Goal: Information Seeking & Learning: Learn about a topic

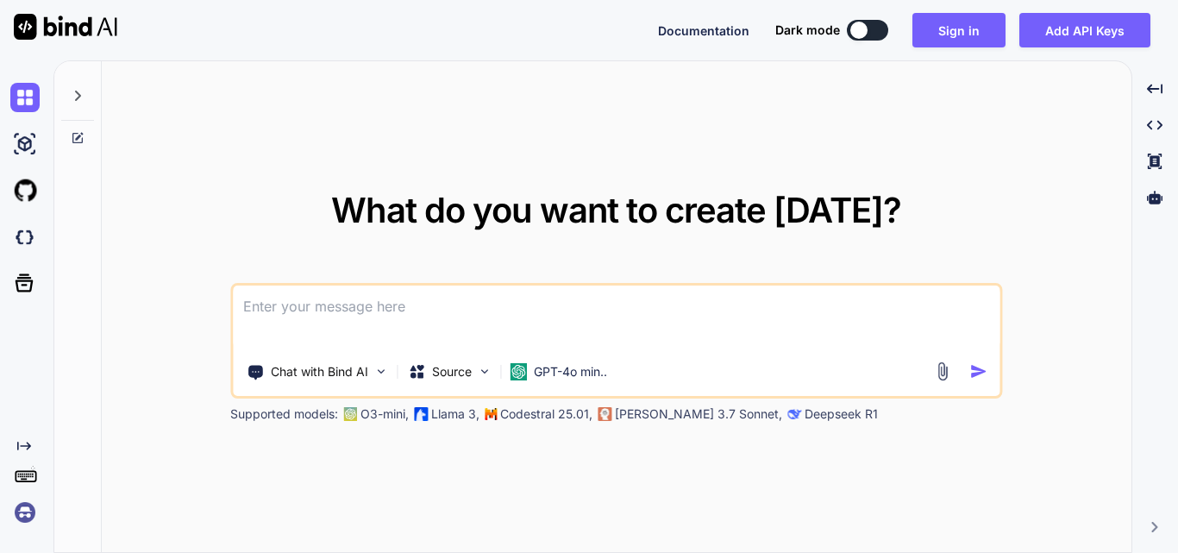
click at [293, 313] on textarea at bounding box center [616, 317] width 767 height 64
click at [335, 314] on textarea at bounding box center [616, 317] width 767 height 64
paste textarea
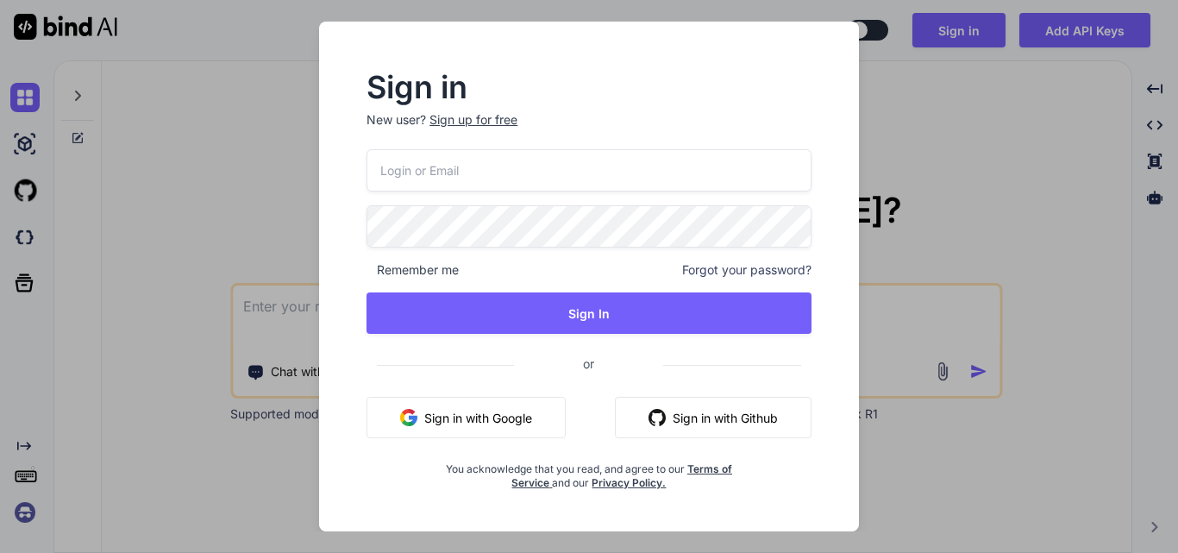
click at [715, 186] on input "email" at bounding box center [589, 170] width 445 height 42
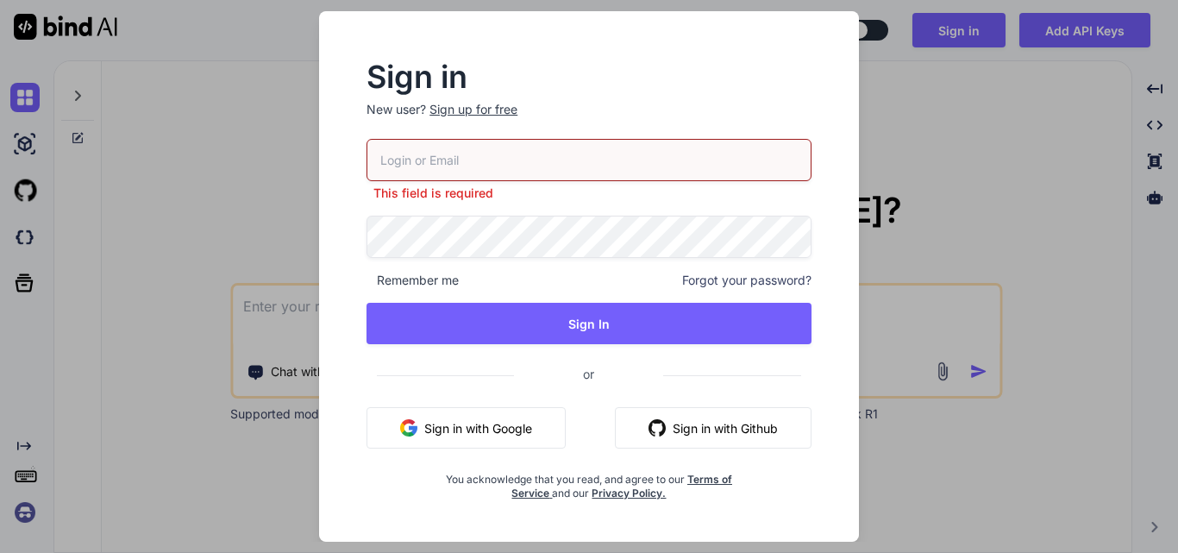
click at [486, 126] on p "New user? Sign up for free" at bounding box center [589, 120] width 445 height 38
click at [480, 103] on div "Sign up for free" at bounding box center [473, 109] width 88 height 17
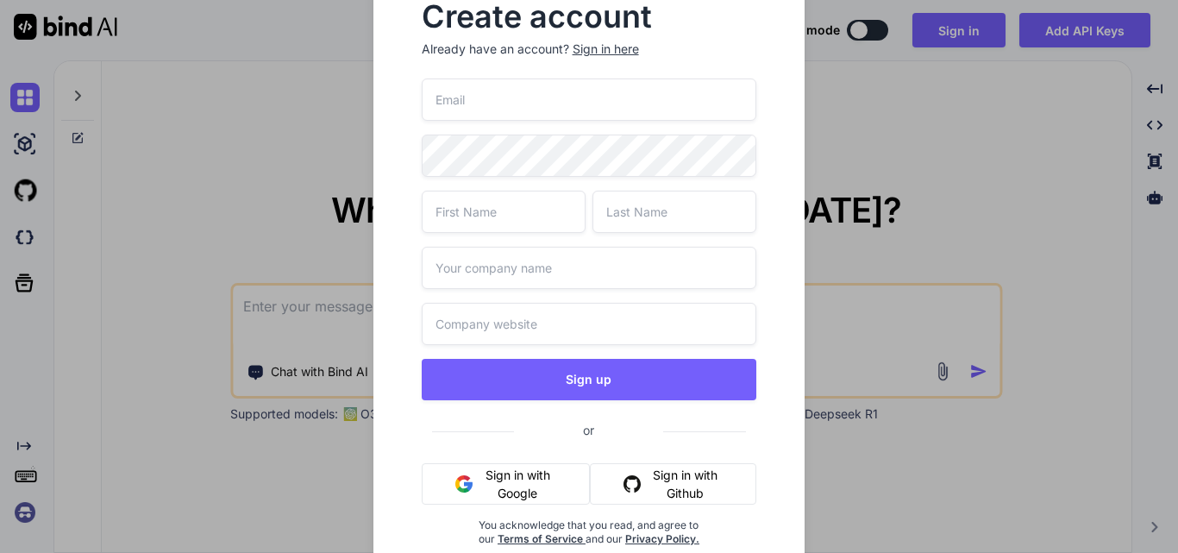
click at [480, 103] on input "email" at bounding box center [589, 99] width 335 height 42
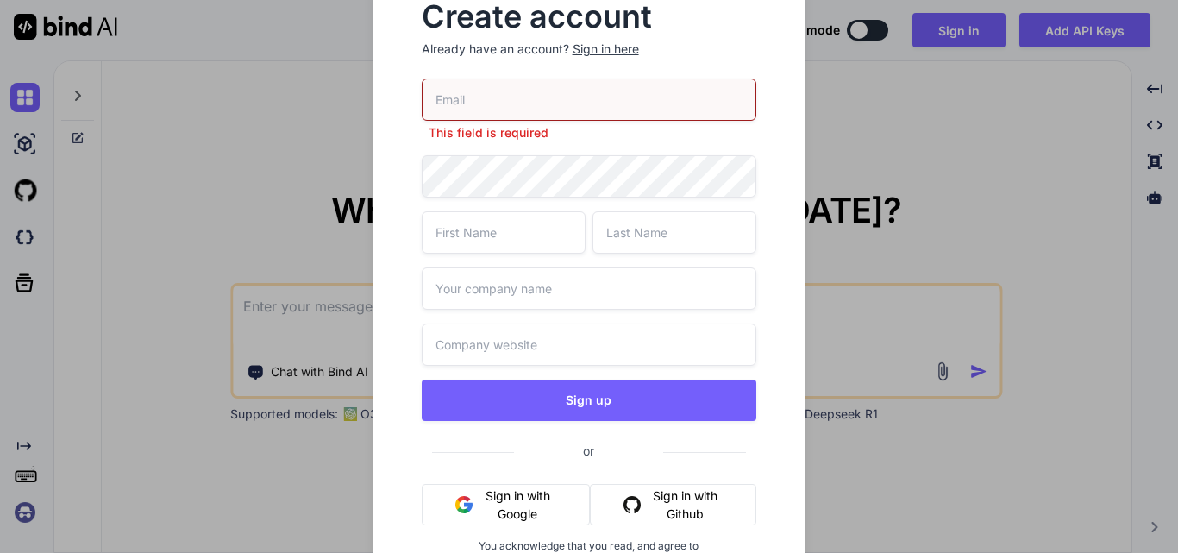
click at [971, 38] on div "Create account Already have an account? Sign in here This field is required Sig…" at bounding box center [589, 276] width 1178 height 553
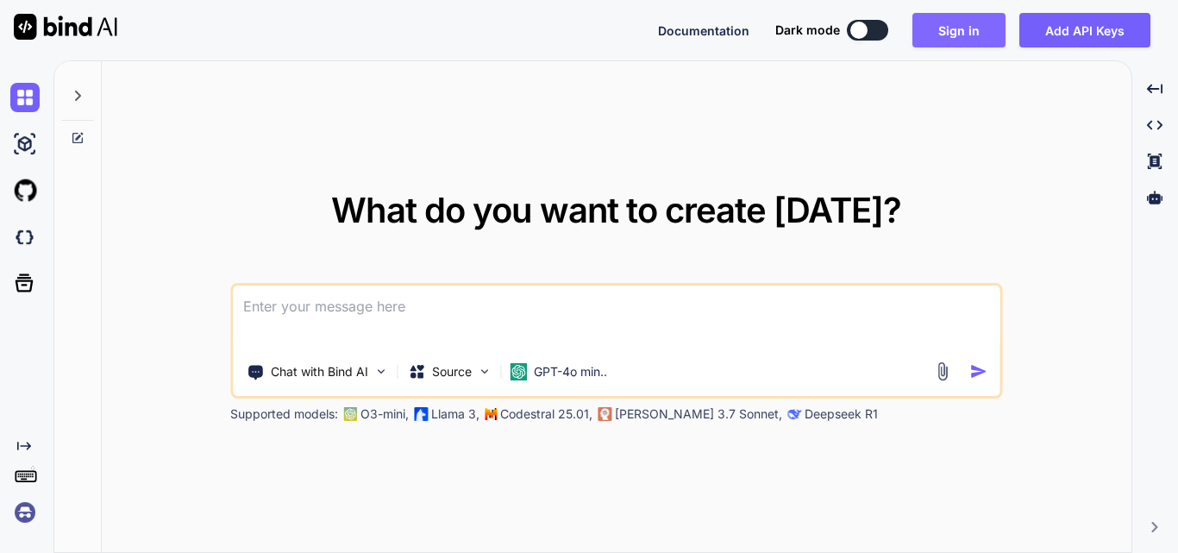
click at [948, 28] on button "Sign in" at bounding box center [958, 30] width 93 height 34
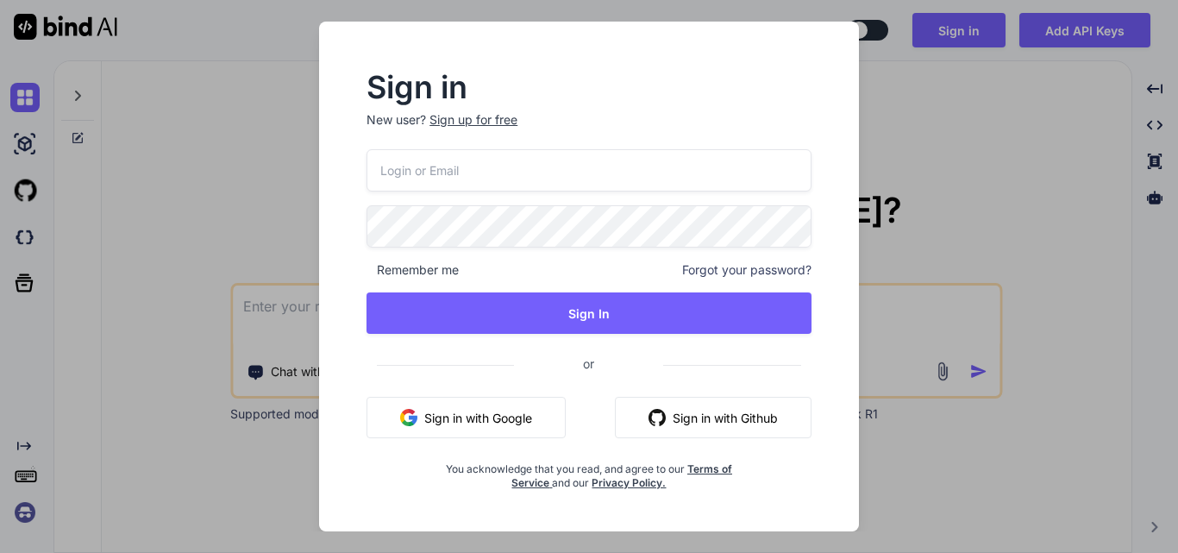
click at [402, 185] on input "email" at bounding box center [589, 170] width 445 height 42
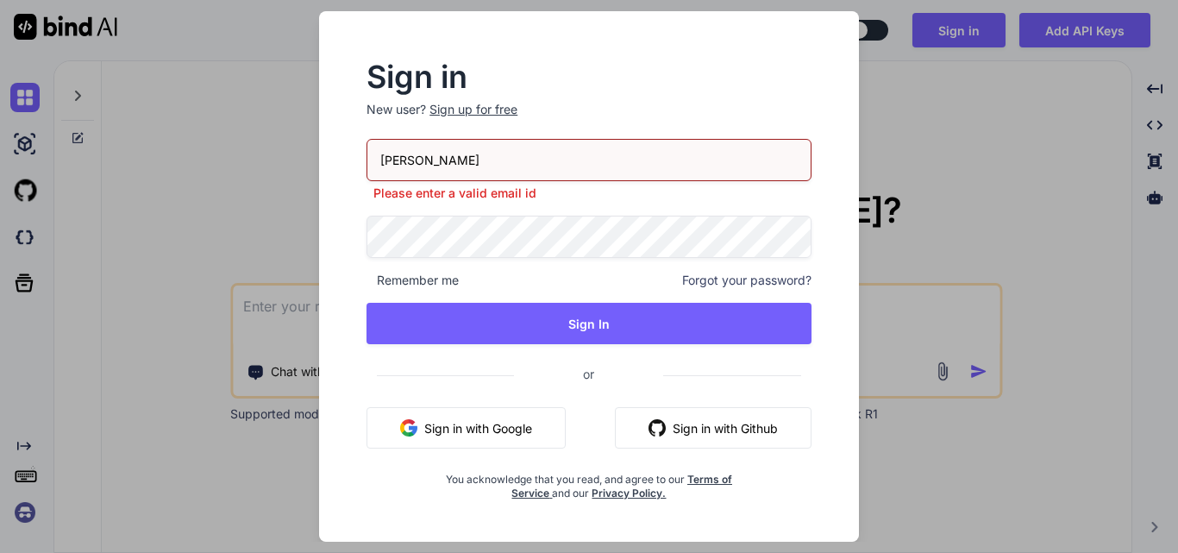
click at [460, 157] on input "charu" at bounding box center [589, 160] width 445 height 42
type input "charu12@yopmail.com"
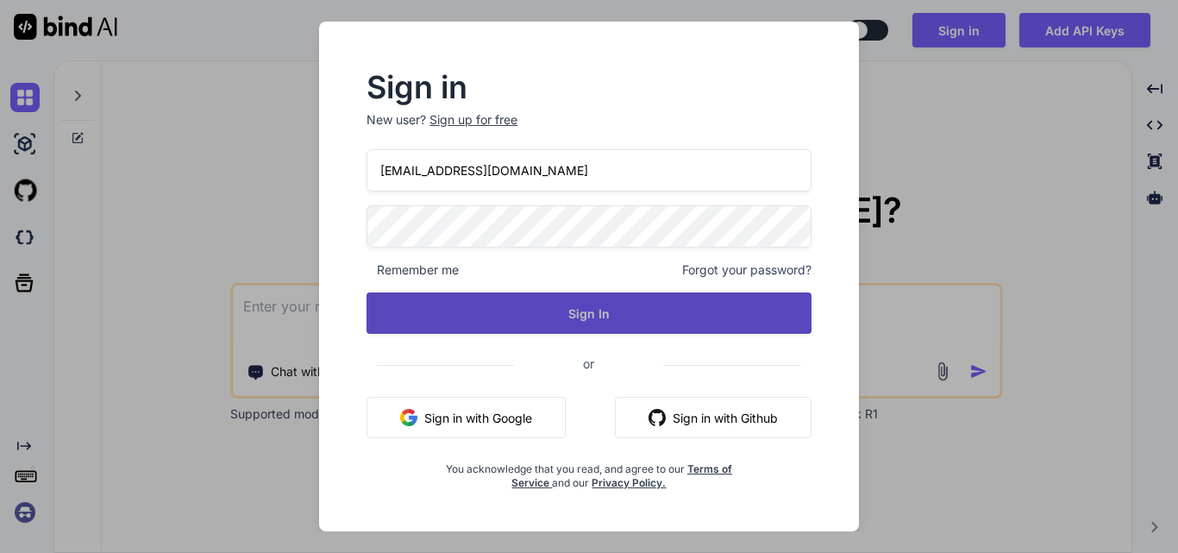
click at [533, 308] on button "Sign In" at bounding box center [589, 312] width 445 height 41
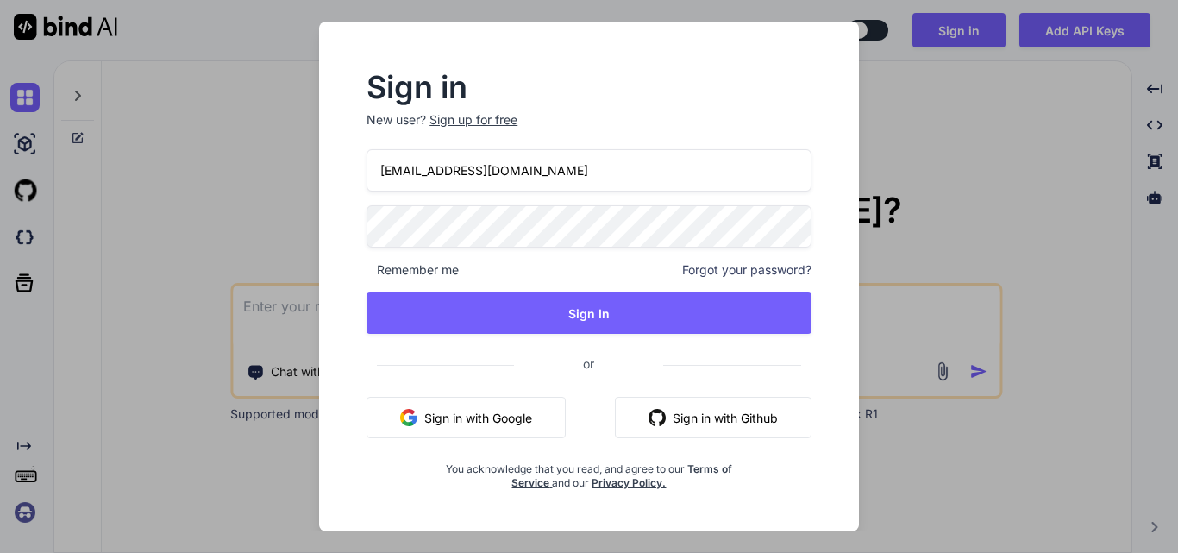
click at [478, 120] on div "Sign up for free" at bounding box center [473, 119] width 88 height 17
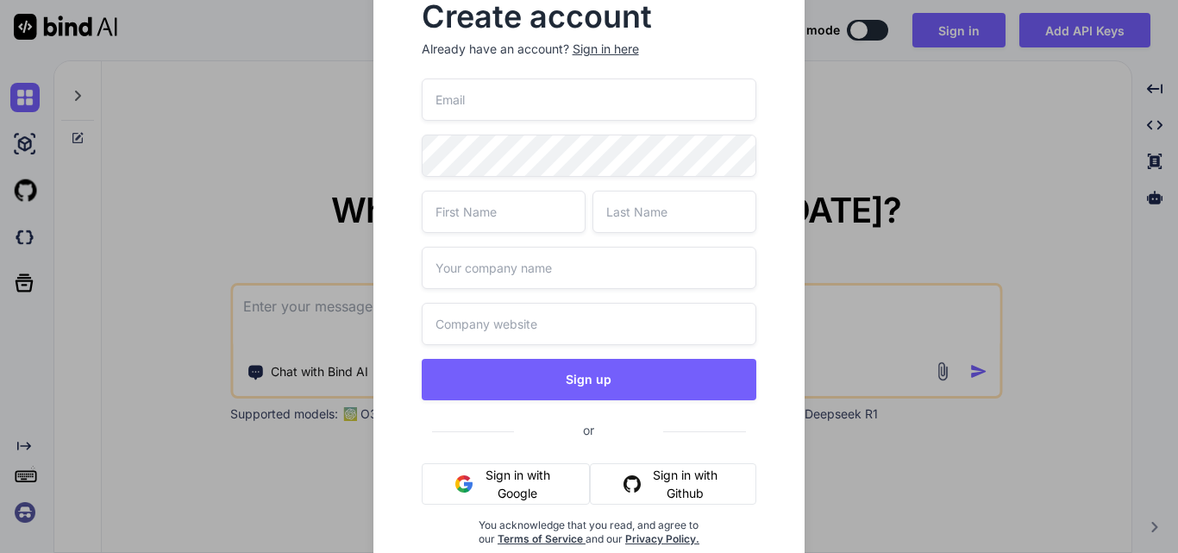
click at [483, 97] on input "email" at bounding box center [589, 99] width 335 height 42
click at [480, 94] on input "priyanka12@yopmail.com" at bounding box center [589, 99] width 335 height 42
click at [483, 96] on input "priyanka12@yopmail.com" at bounding box center [589, 99] width 335 height 42
click at [590, 102] on input "[EMAIL_ADDRESS][DOMAIN_NAME]" at bounding box center [589, 99] width 335 height 42
type input "[EMAIL_ADDRESS][DOMAIN_NAME]"
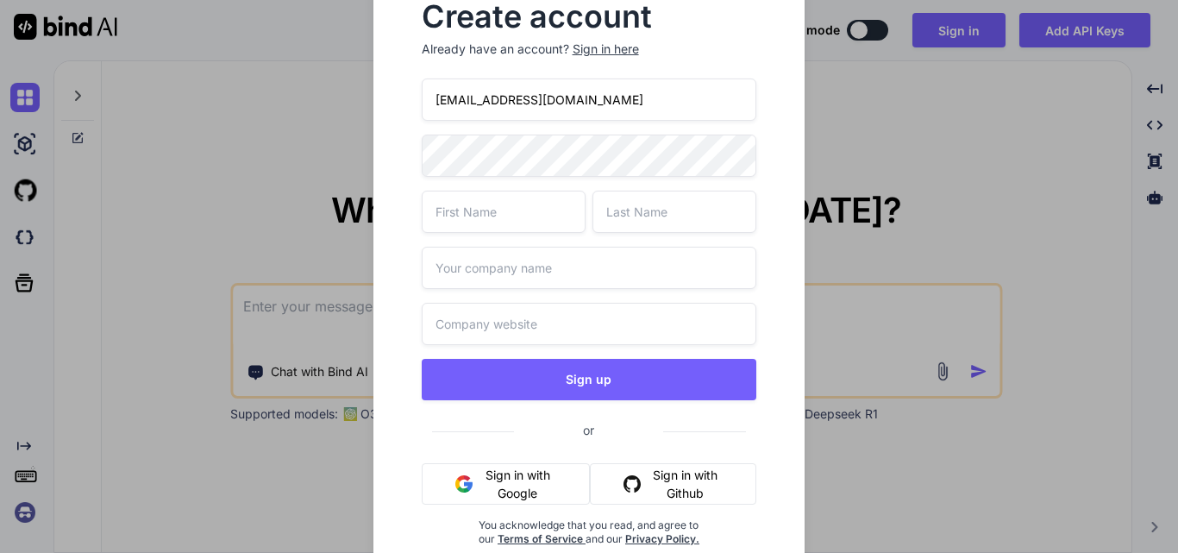
click at [396, 166] on div "Create account Already have an account? Sign in here priya12@yopmail.com Sign u…" at bounding box center [589, 288] width 432 height 626
click at [519, 200] on input "text" at bounding box center [504, 212] width 164 height 42
type input "priya"
type input "kk"
click at [526, 261] on input "text" at bounding box center [589, 268] width 335 height 42
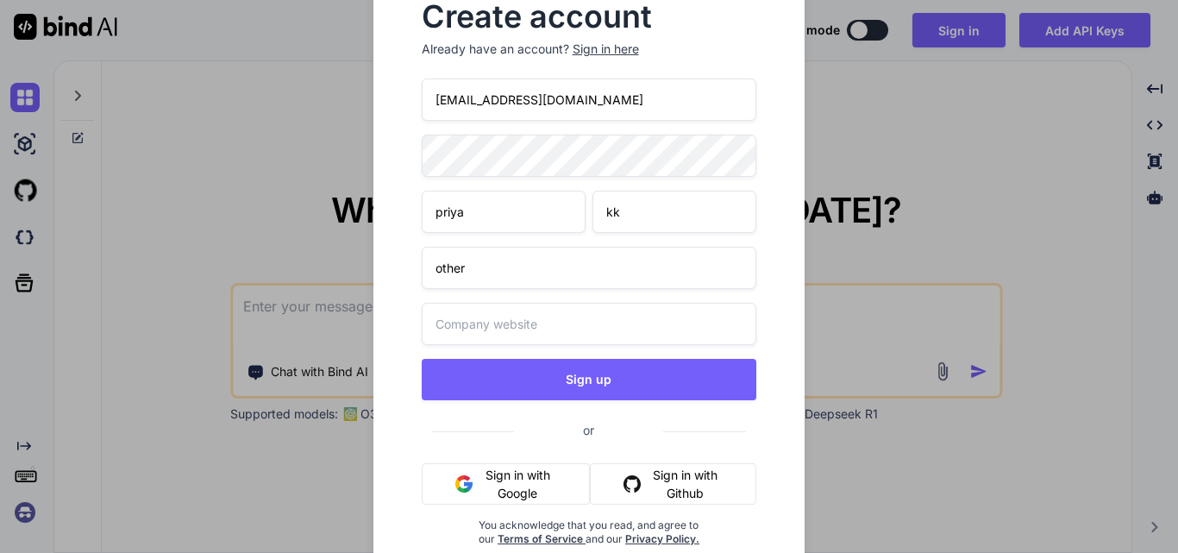
type input "other"
click at [513, 317] on input "text" at bounding box center [589, 324] width 335 height 42
type input "other"
drag, startPoint x: 563, startPoint y: 103, endPoint x: 391, endPoint y: 103, distance: 172.5
click at [391, 103] on div "Create account Already have an account? Sign in here priya12@yopmail.com priya …" at bounding box center [589, 288] width 432 height 626
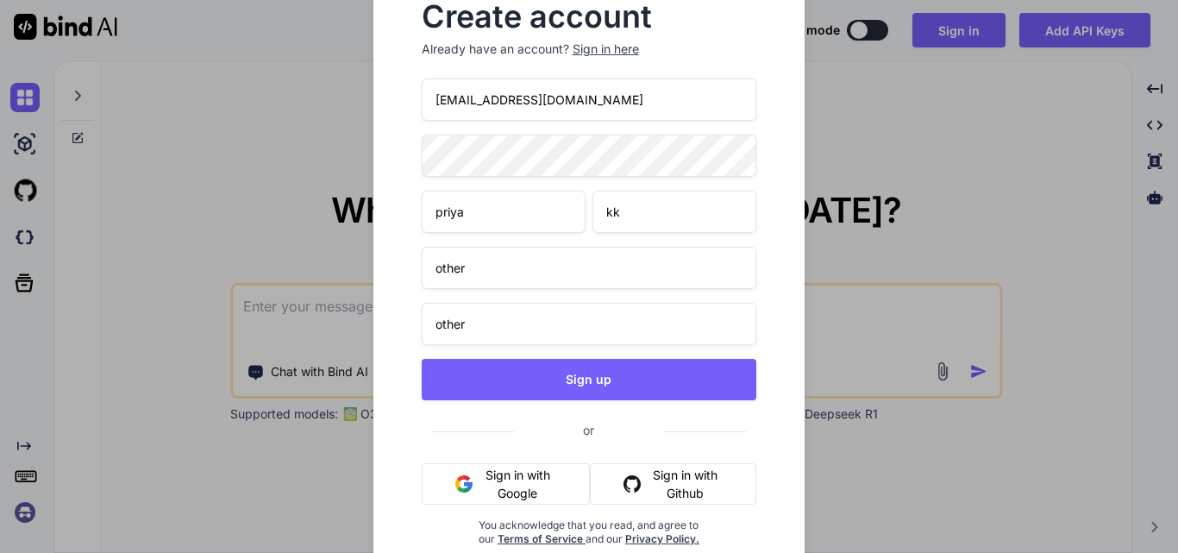
drag, startPoint x: 568, startPoint y: 98, endPoint x: 316, endPoint y: 100, distance: 252.7
click at [316, 100] on div "Create account Already have an account? Sign in here priya12@yopmail.com priya …" at bounding box center [589, 276] width 1178 height 553
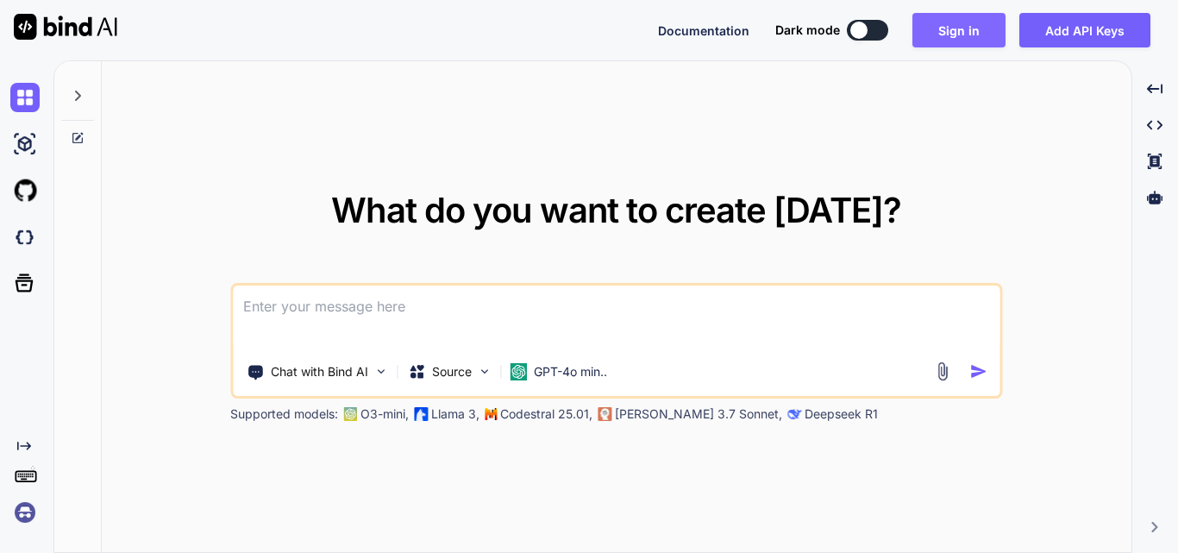
click at [948, 34] on button "Sign in" at bounding box center [958, 30] width 93 height 34
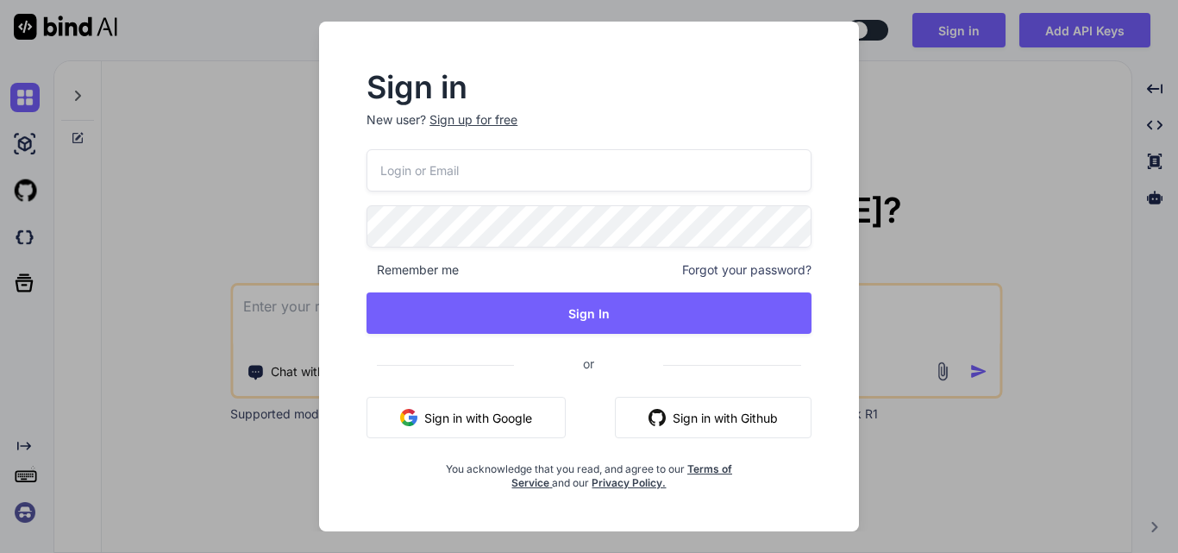
click at [486, 122] on div "Sign up for free" at bounding box center [473, 119] width 88 height 17
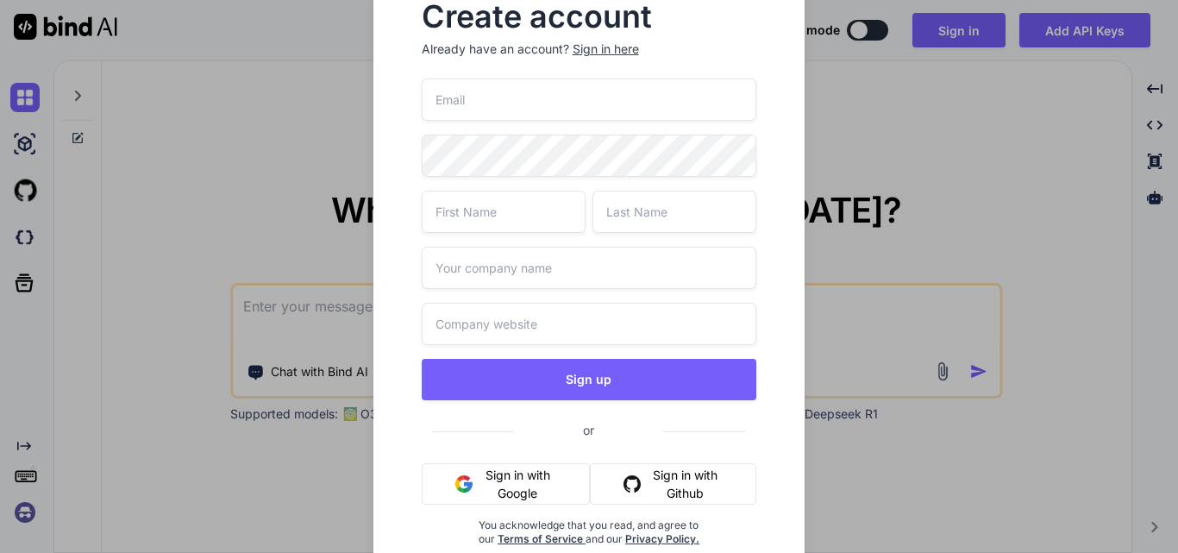
click at [526, 97] on input "email" at bounding box center [589, 99] width 335 height 42
paste input "[EMAIL_ADDRESS][DOMAIN_NAME]"
type input "[EMAIL_ADDRESS][DOMAIN_NAME]"
click at [529, 219] on input "text" at bounding box center [504, 212] width 164 height 42
type input "priya"
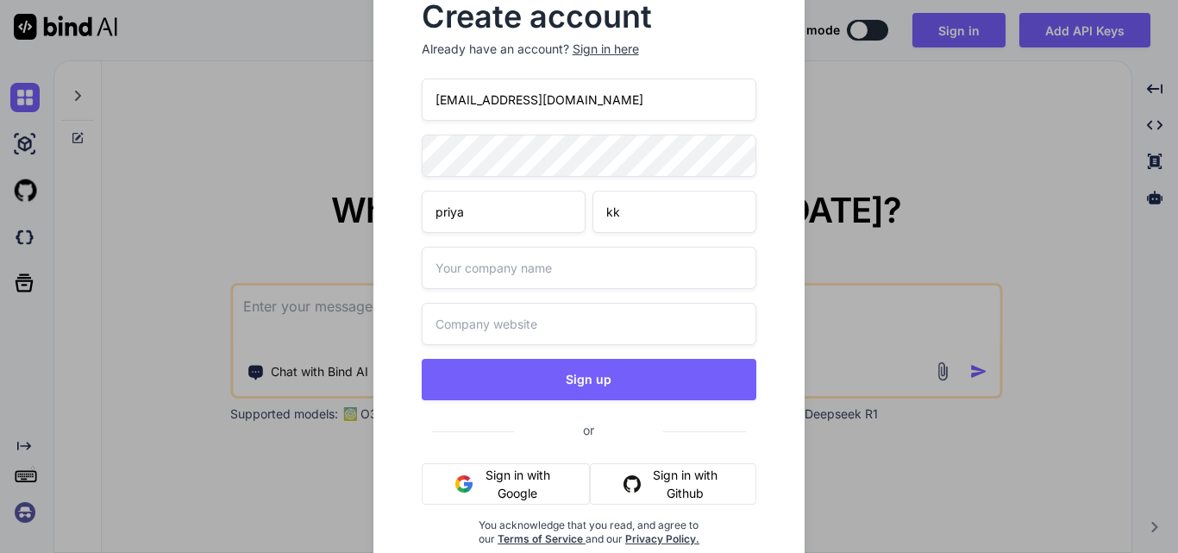
type input "kk"
type input "othe"
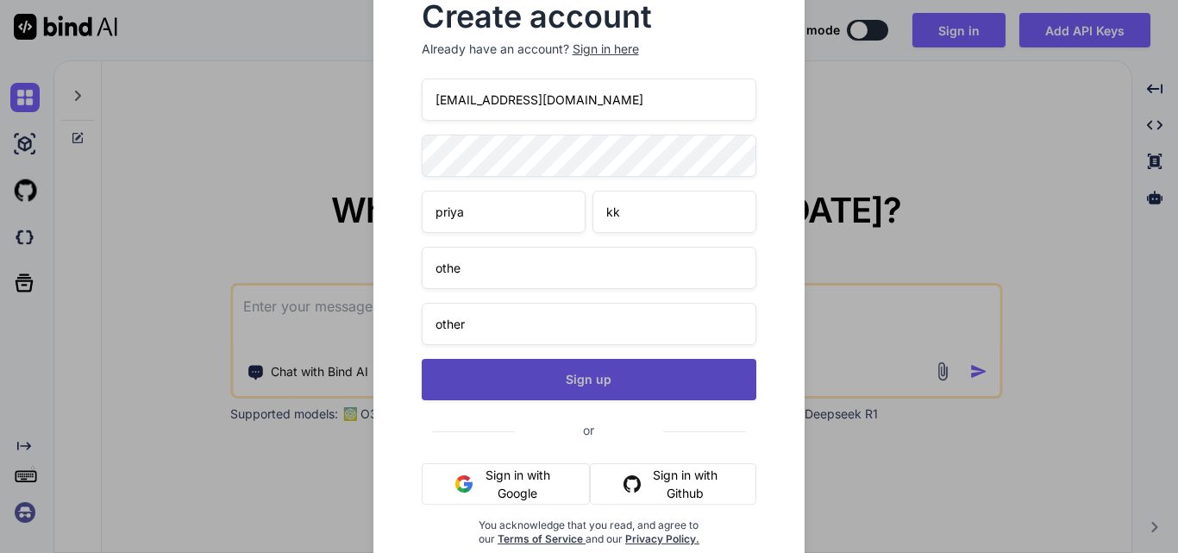
type input "other"
click at [588, 392] on button "Sign up" at bounding box center [589, 379] width 335 height 41
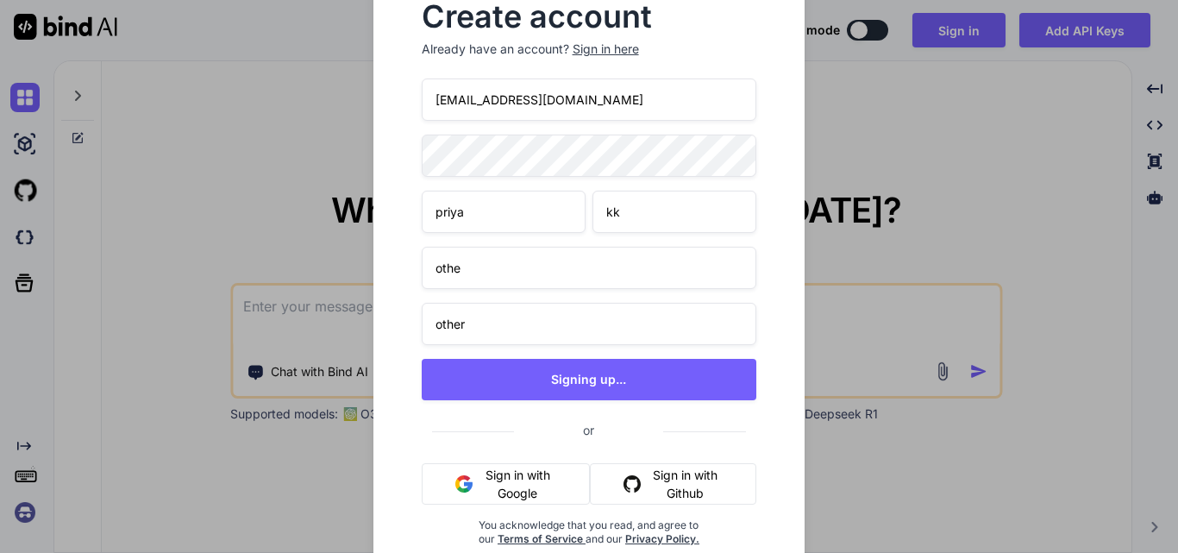
drag, startPoint x: 578, startPoint y: 92, endPoint x: 322, endPoint y: 97, distance: 256.2
click at [322, 97] on div "Create account Already have an account? Sign in here priya12@yopmail.com priya …" at bounding box center [589, 276] width 1178 height 553
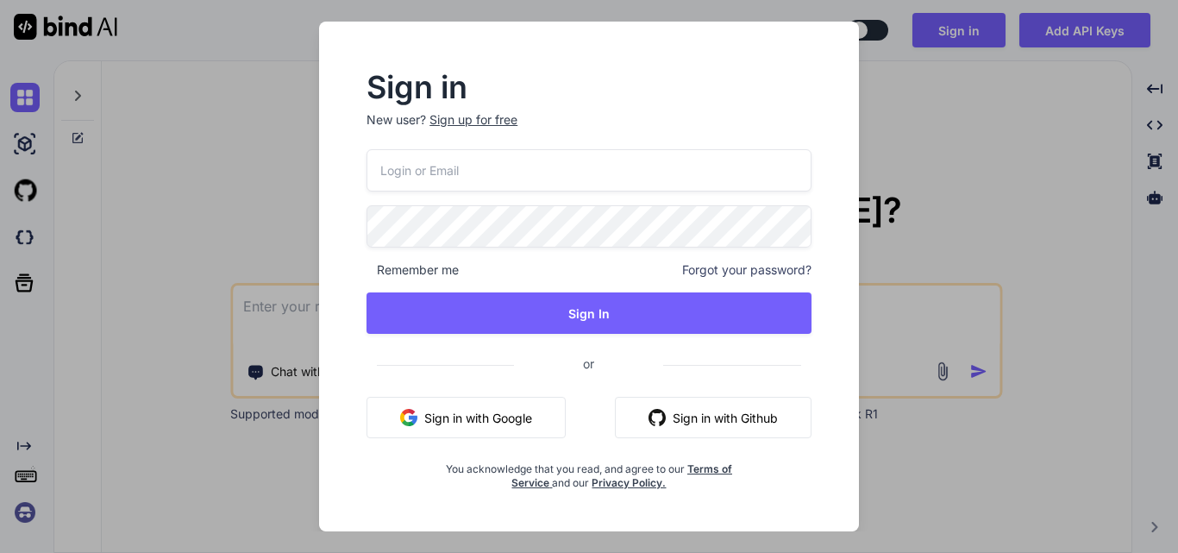
click at [503, 166] on input "email" at bounding box center [589, 170] width 445 height 42
paste input "[EMAIL_ADDRESS][DOMAIN_NAME]"
type input "[EMAIL_ADDRESS][DOMAIN_NAME]"
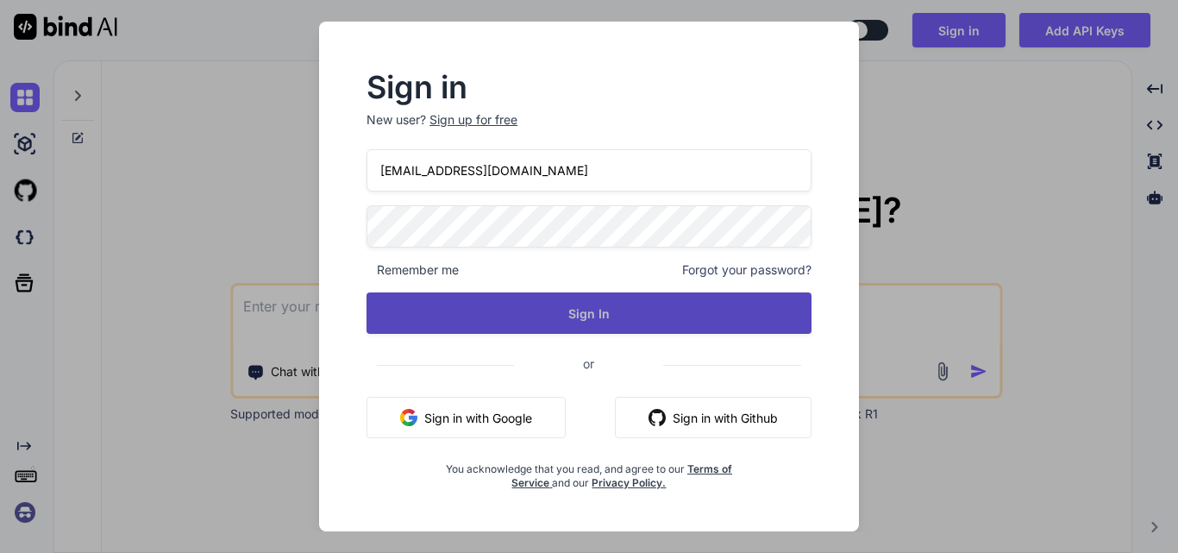
click at [558, 329] on button "Sign In" at bounding box center [589, 312] width 445 height 41
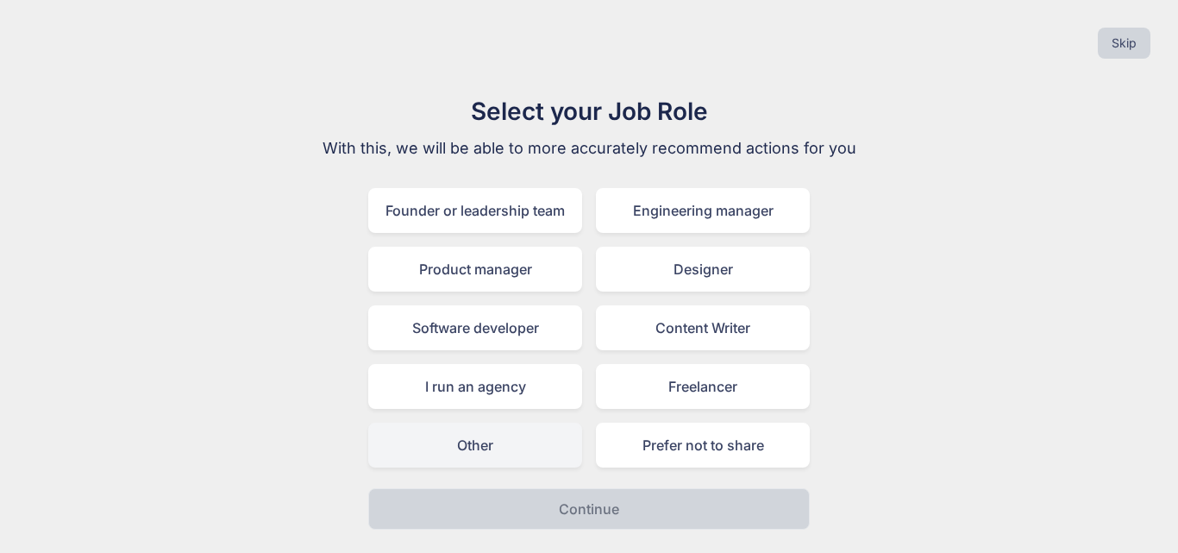
click at [469, 450] on div "Other" at bounding box center [475, 445] width 214 height 45
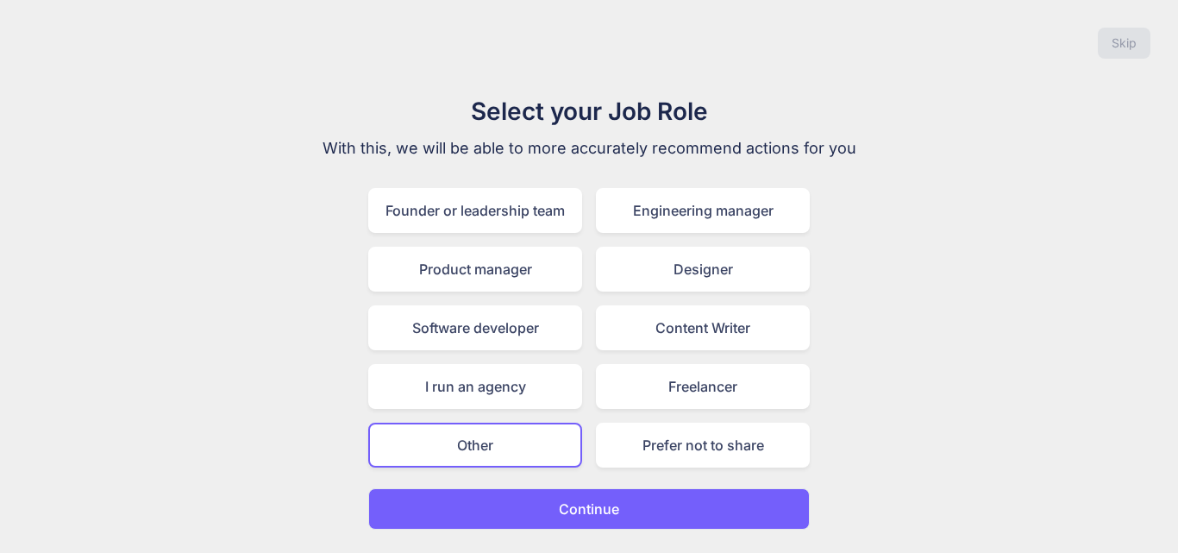
click at [594, 501] on p "Continue" at bounding box center [589, 508] width 60 height 21
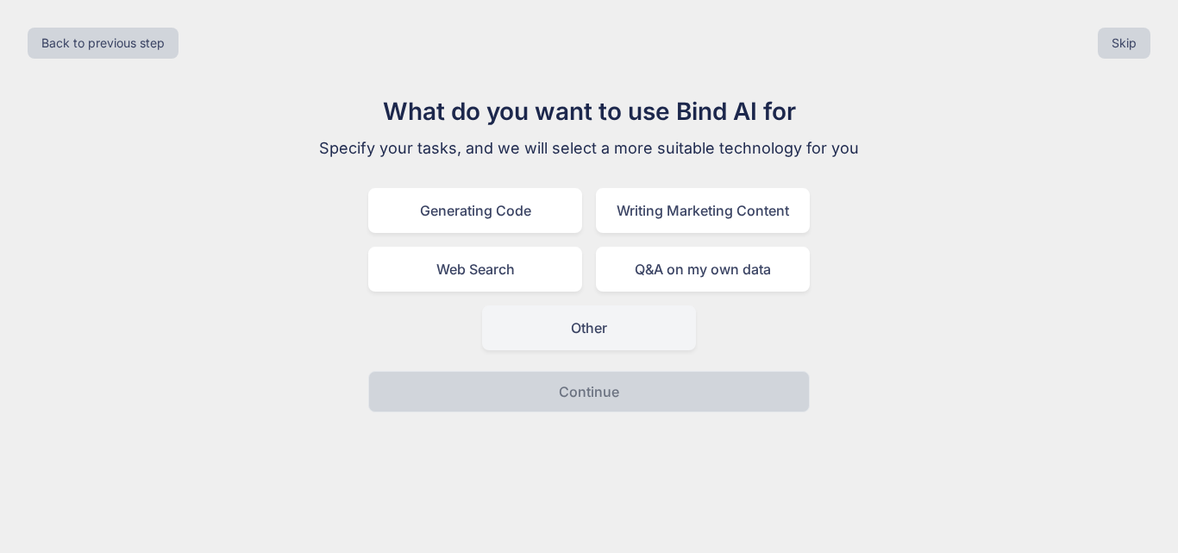
click at [535, 323] on div "Other" at bounding box center [589, 327] width 214 height 45
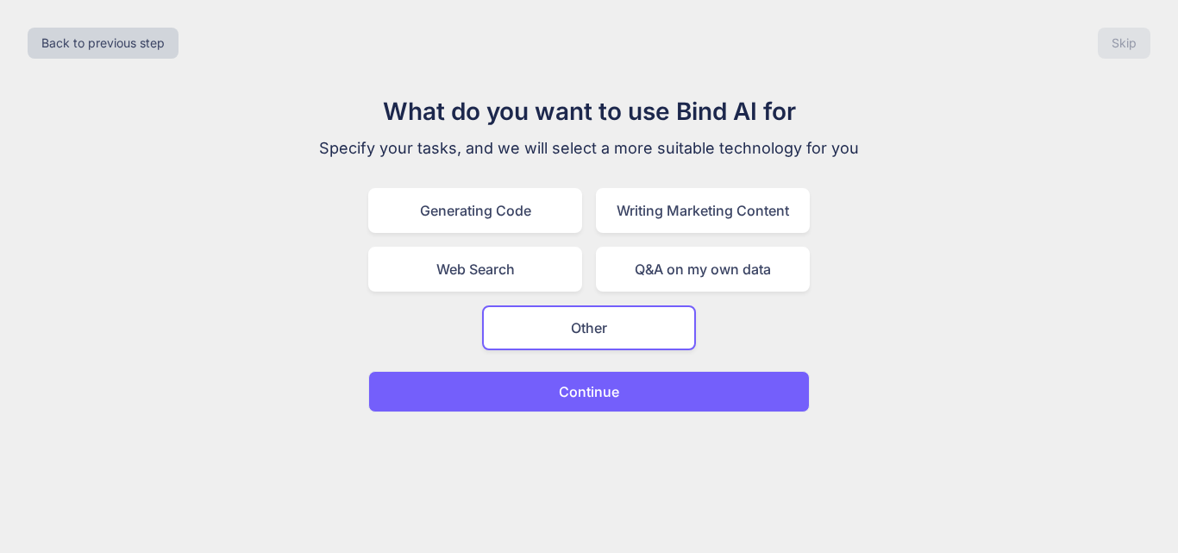
click at [569, 394] on p "Continue" at bounding box center [589, 391] width 60 height 21
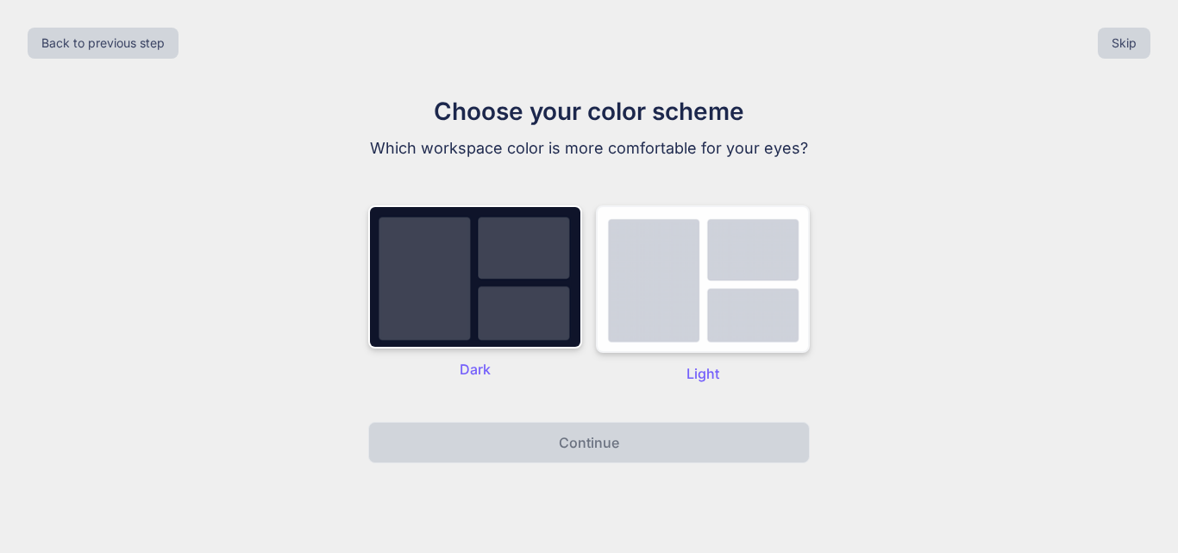
click at [713, 320] on img at bounding box center [703, 278] width 214 height 147
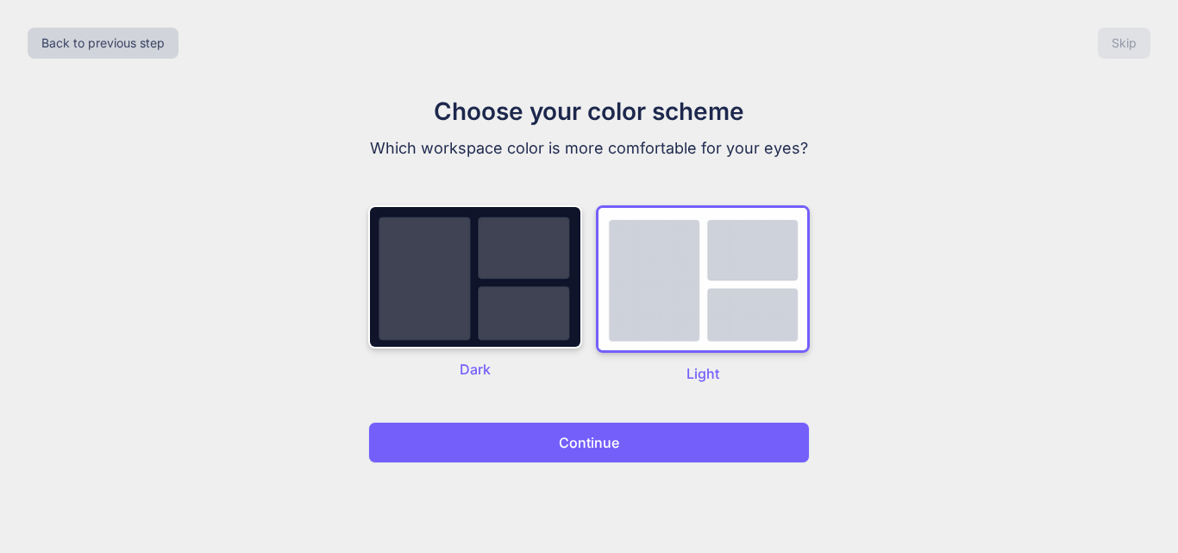
click at [616, 434] on p "Continue" at bounding box center [589, 442] width 60 height 21
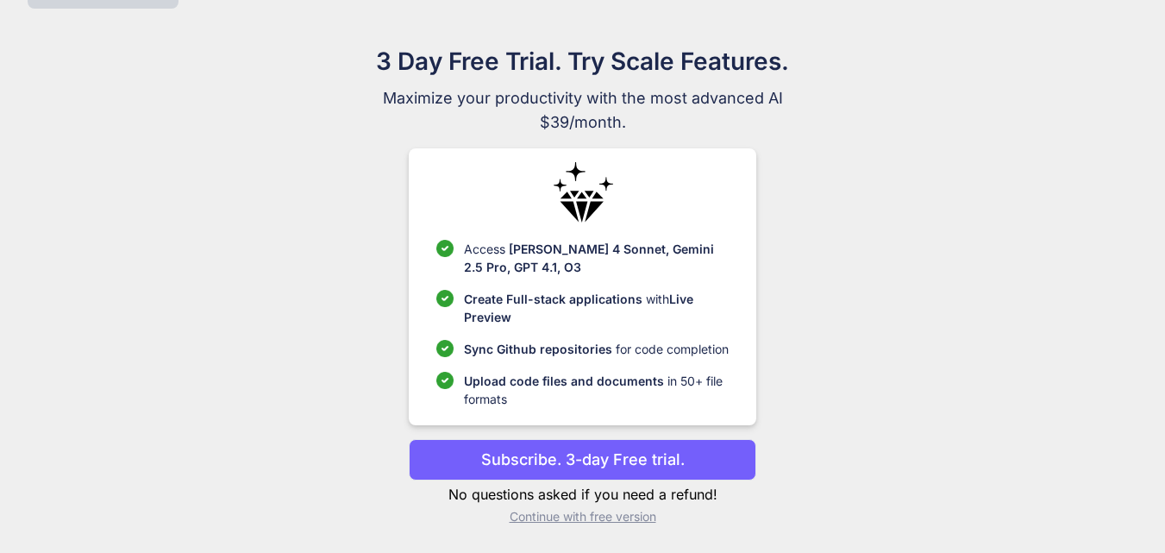
click at [545, 518] on p "Continue with free version" at bounding box center [583, 516] width 348 height 17
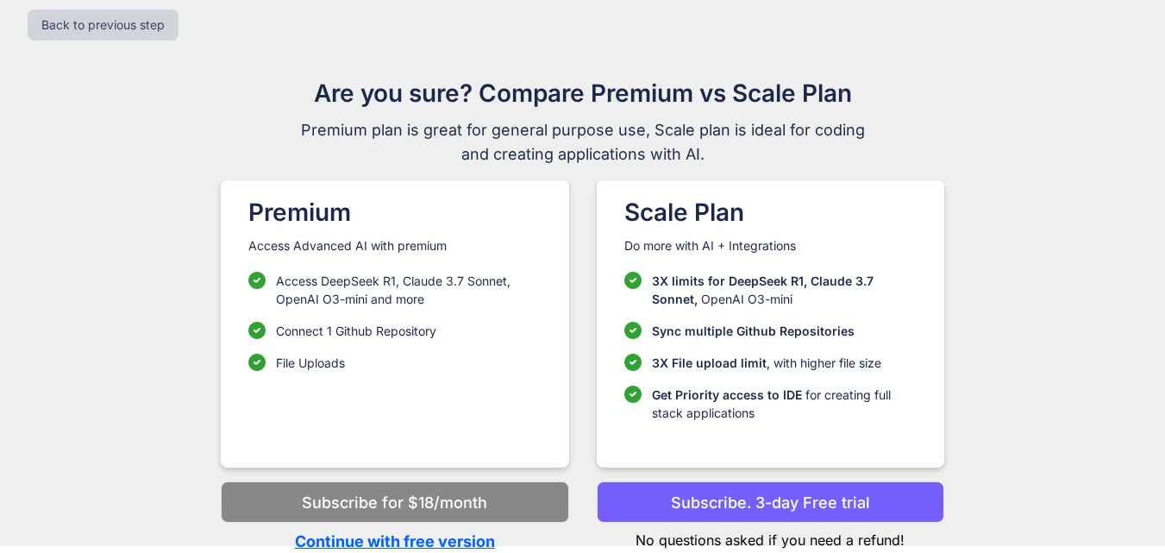
click at [410, 537] on p "Continue with free version" at bounding box center [395, 540] width 348 height 23
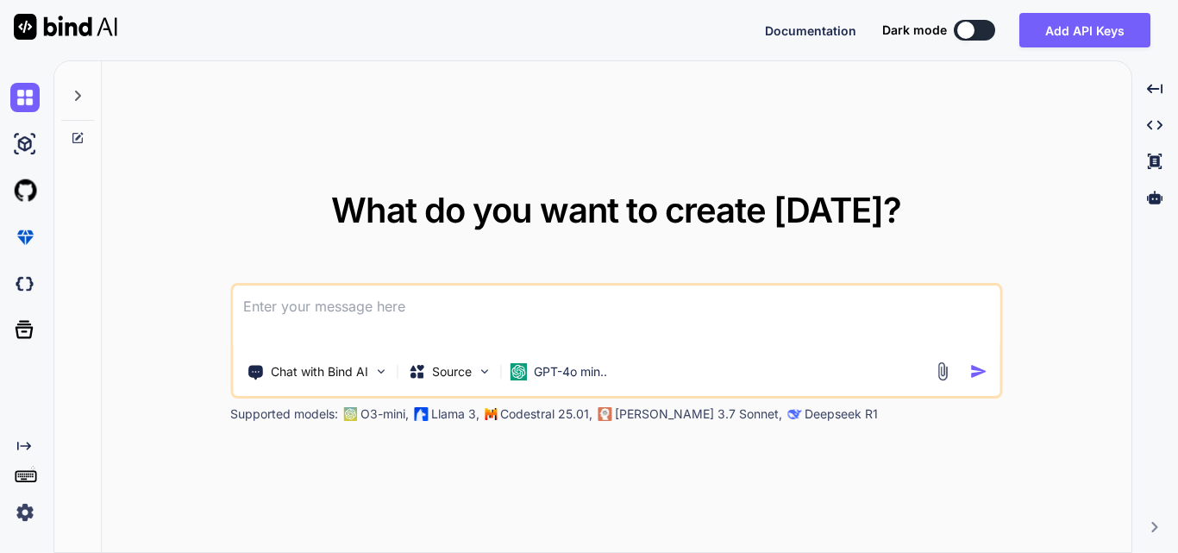
type textarea "x"
click at [310, 309] on textarea at bounding box center [616, 317] width 767 height 64
paste textarea "array:4 [ // app\Services\IvrService.php:173 "clinic_id" => "2" "location_id" =…"
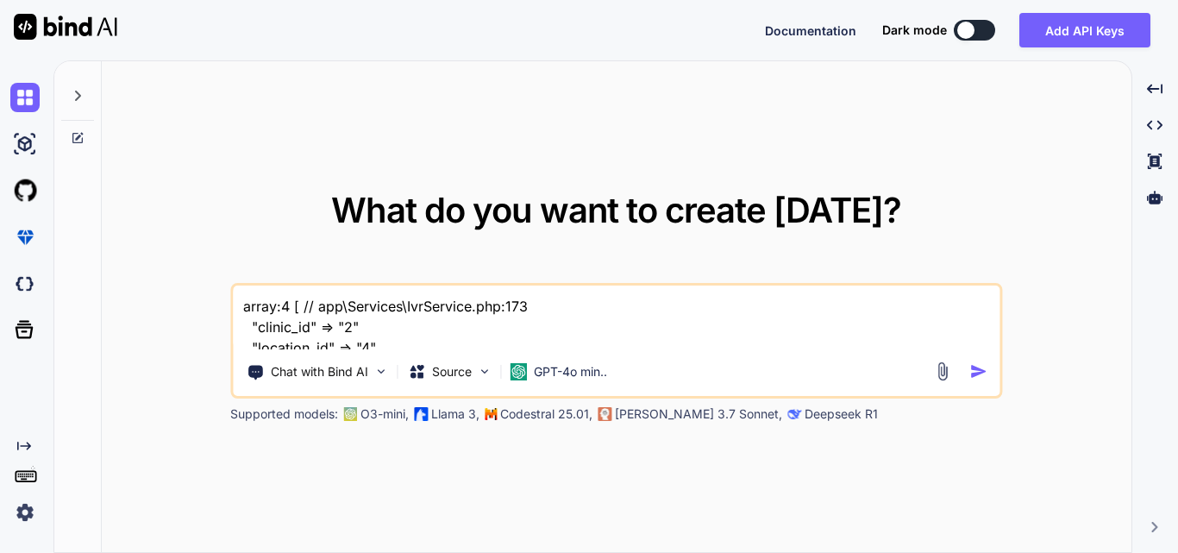
scroll to position [23, 0]
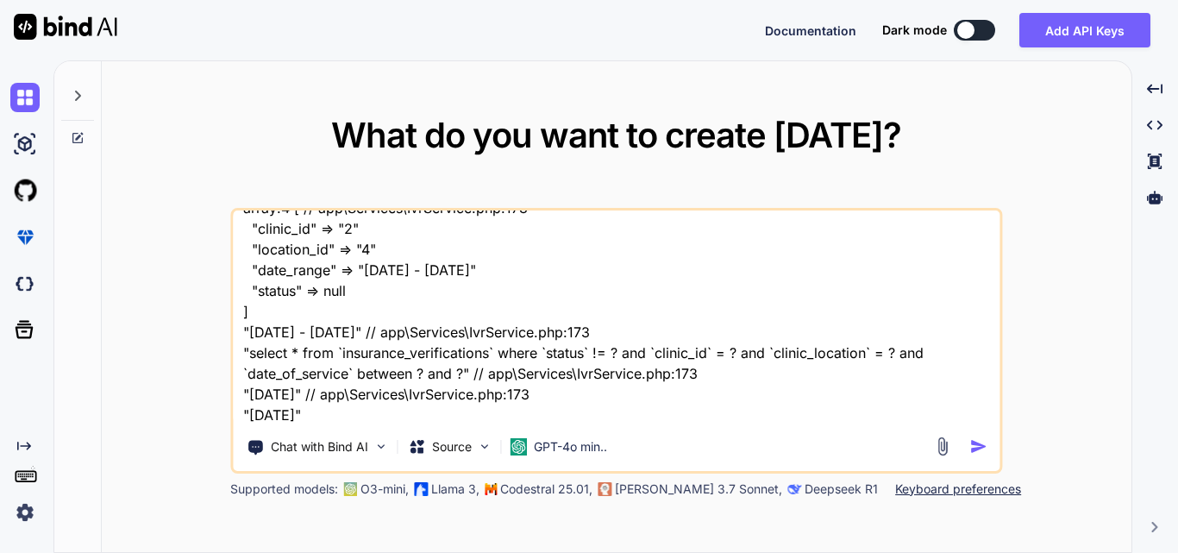
paste textarea "public function getIvrsForUser(User $user, $filters = []): Collection { try { $…"
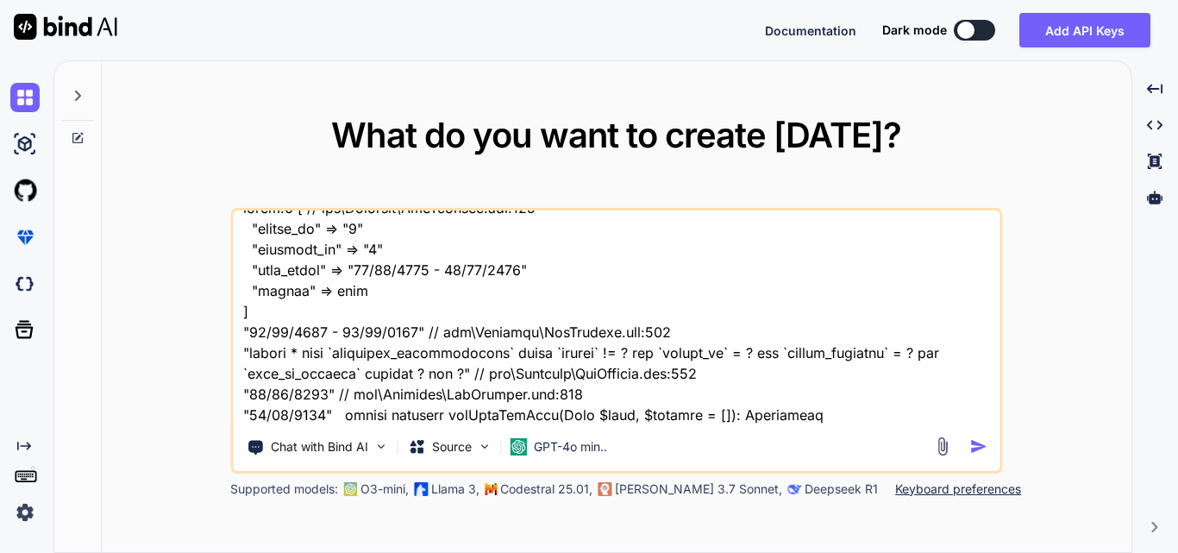
scroll to position [1265, 0]
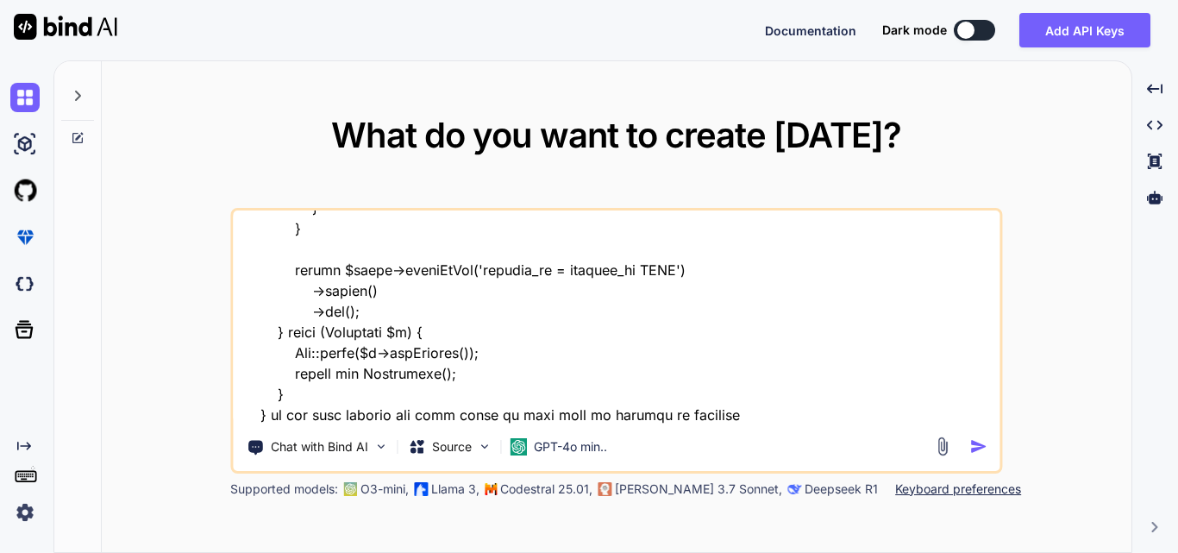
paste textarea "[DATE]"
type textarea "array:4 [ // app\Services\IvrService.php:173 "clinic_id" => "2" "location_id" =…"
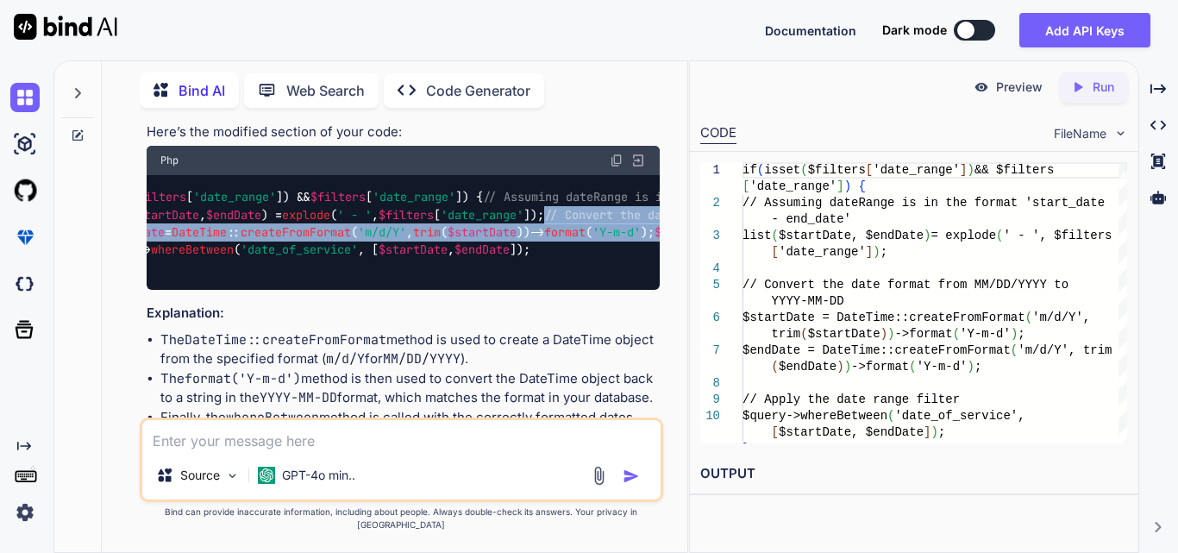
scroll to position [0, 134]
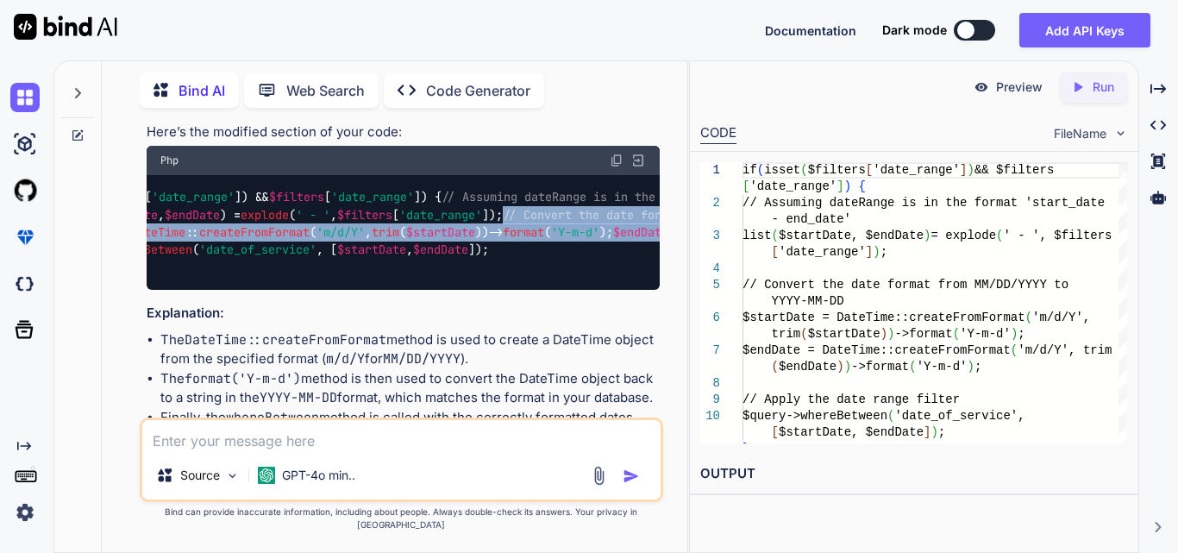
drag, startPoint x: 185, startPoint y: 234, endPoint x: 656, endPoint y: 257, distance: 471.4
click at [656, 257] on div "if ( isset ( $filters [ 'date_range' ]) && $filters [ 'date_range' ]) { // Assu…" at bounding box center [403, 233] width 513 height 116
copy code "// Convert the date format from MM/DD/YYYY to YYYY-MM-DD $startDate = DateTime …"
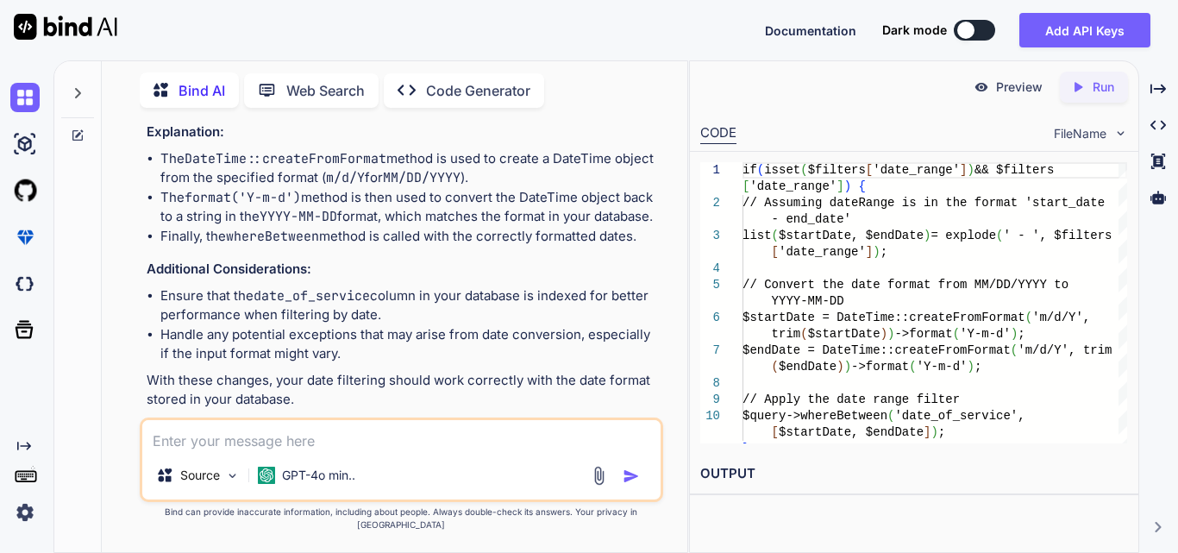
scroll to position [0, 0]
click at [318, 451] on textarea at bounding box center [401, 435] width 518 height 31
paste textarea "//Function to display IVR data (you can customize this) function displayIVRData…"
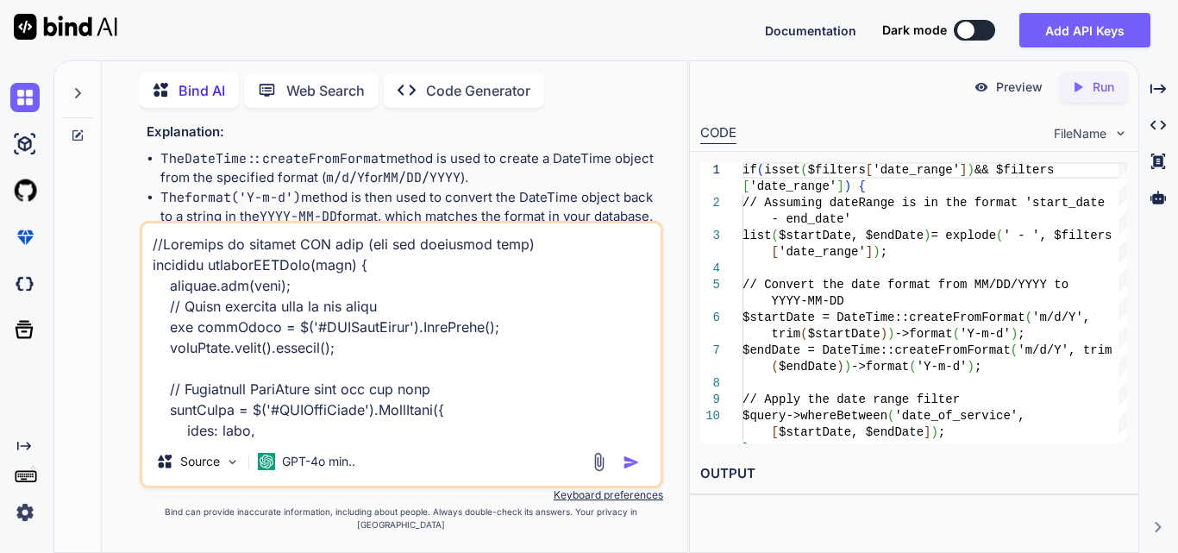
scroll to position [1057, 0]
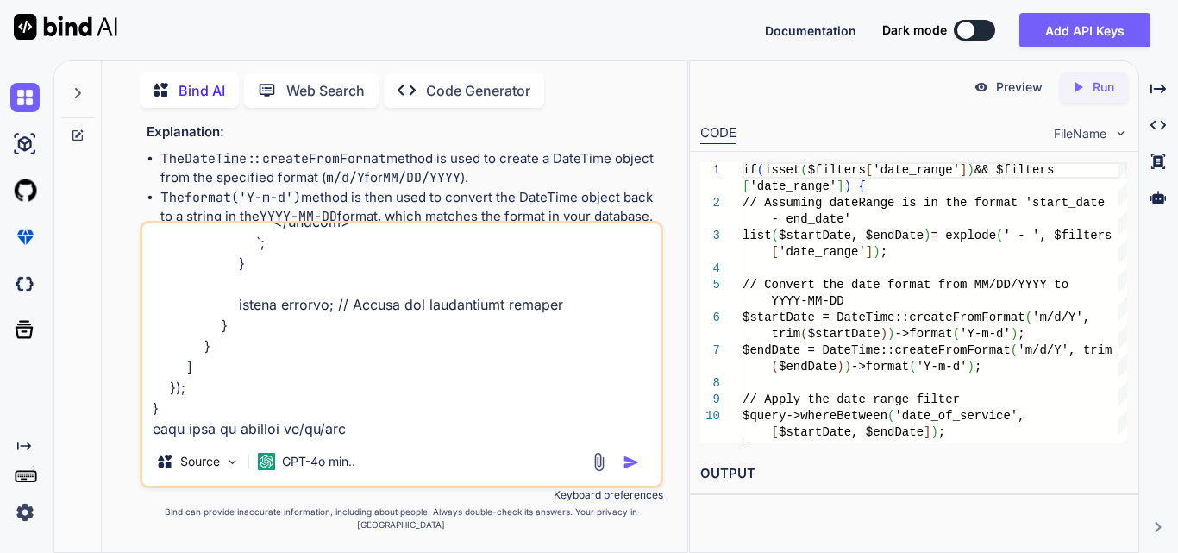
type textarea "//Function to display IVR data (you can customize this) function displayIVRData…"
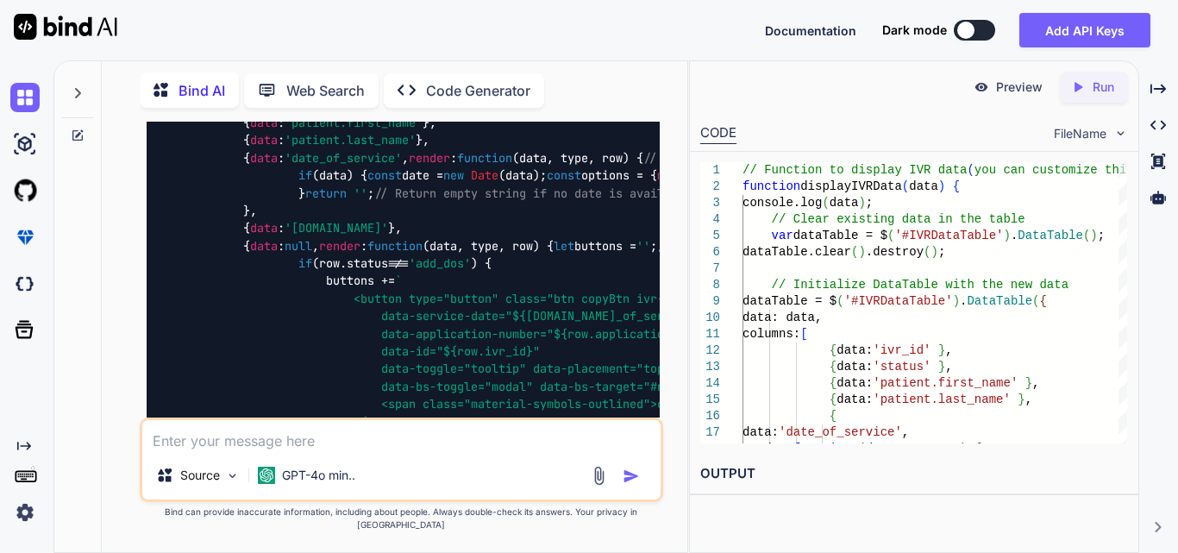
scroll to position [2379, 0]
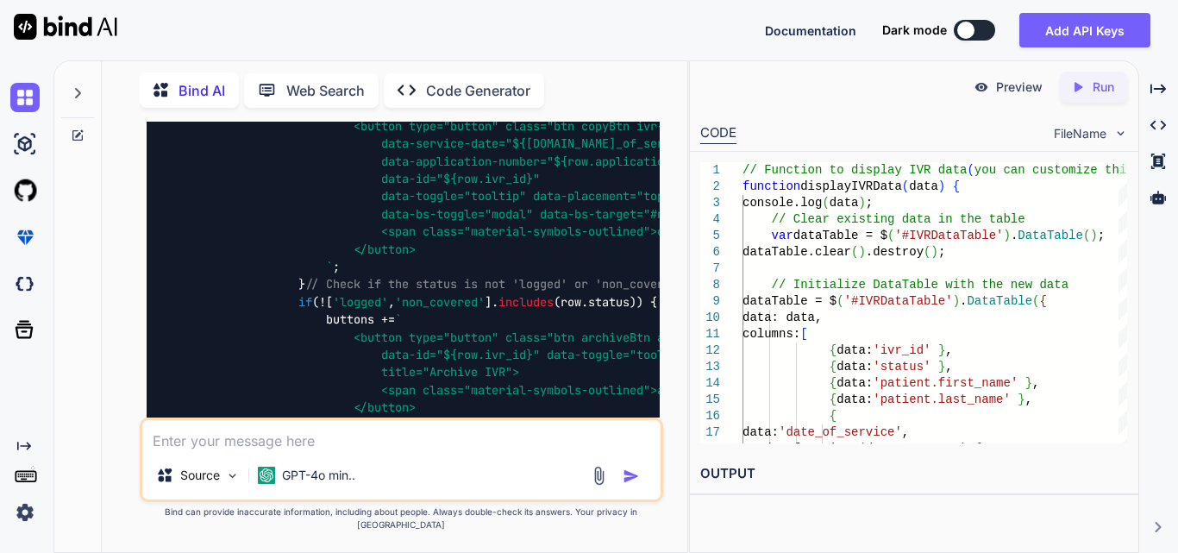
click at [1050, 10] on span "toLocaleDateString" at bounding box center [1112, 3] width 124 height 16
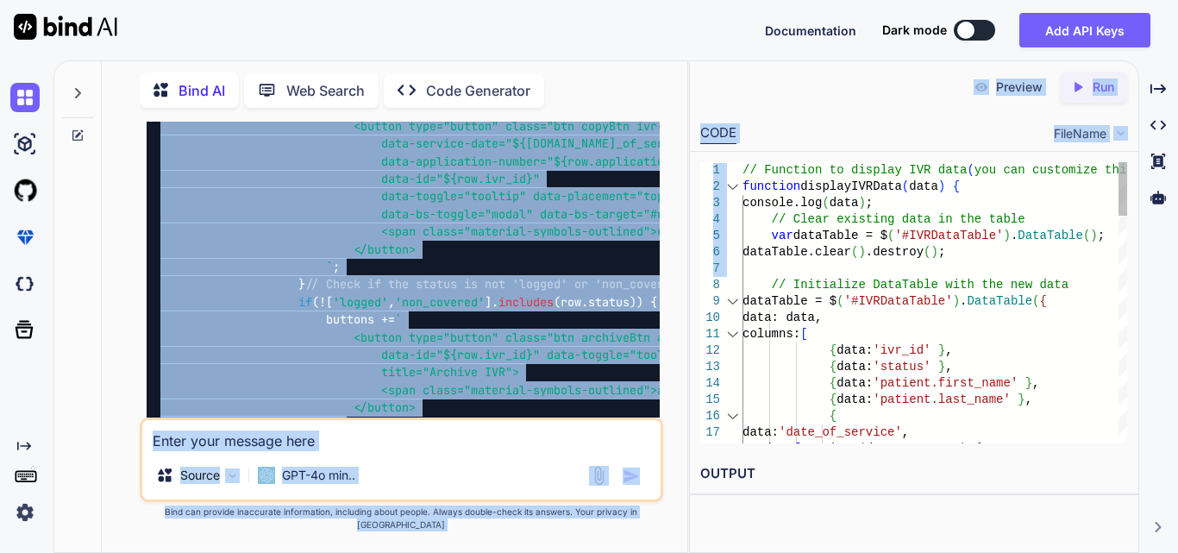
scroll to position [0, 204]
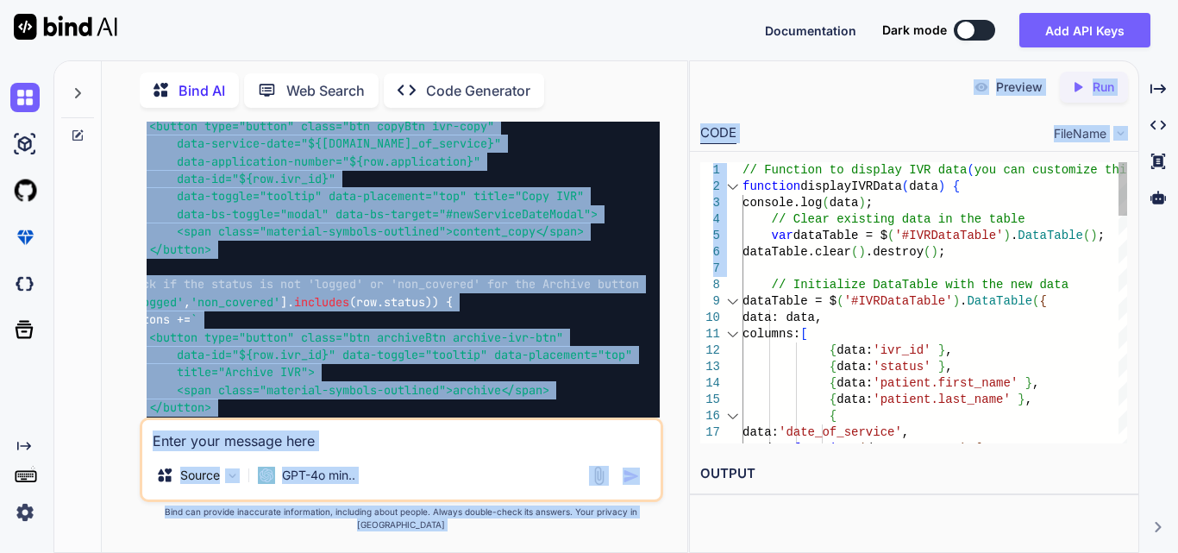
drag, startPoint x: 614, startPoint y: 291, endPoint x: 717, endPoint y: 291, distance: 102.6
click at [717, 291] on div "Bind AI Web Search Created with Pixso. Code Generator You Bind AI To handle the…" at bounding box center [615, 306] width 1125 height 492
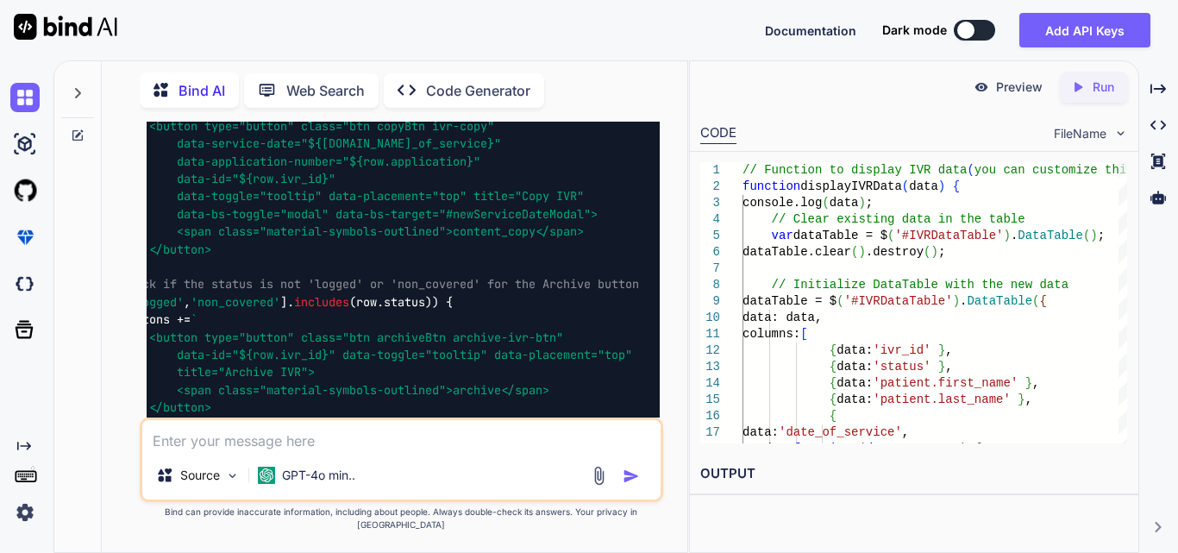
click at [591, 10] on span "'2-digit'" at bounding box center [622, 3] width 62 height 16
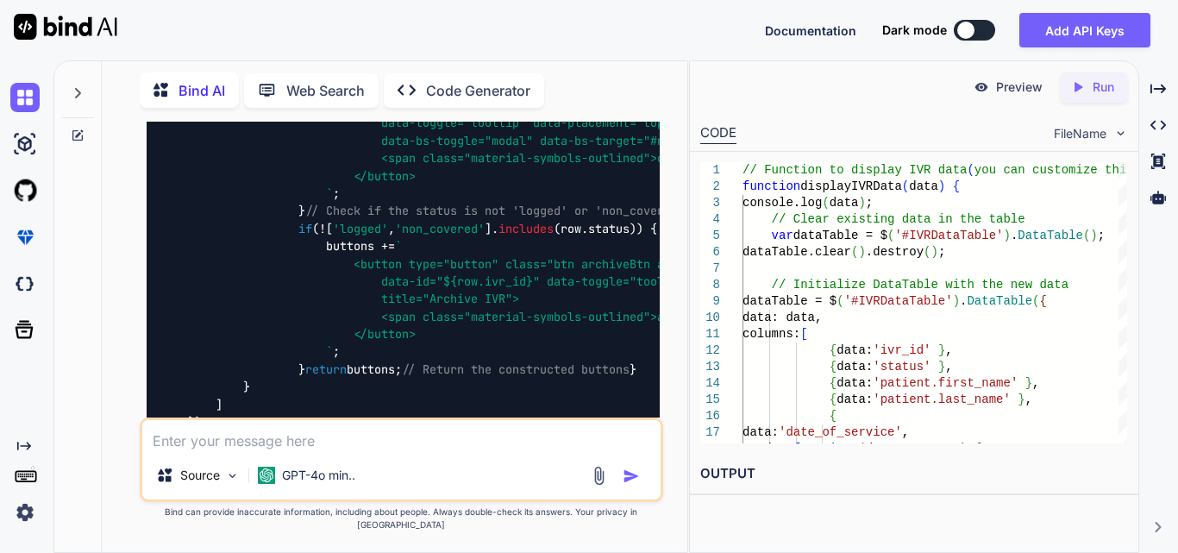
scroll to position [2346, 0]
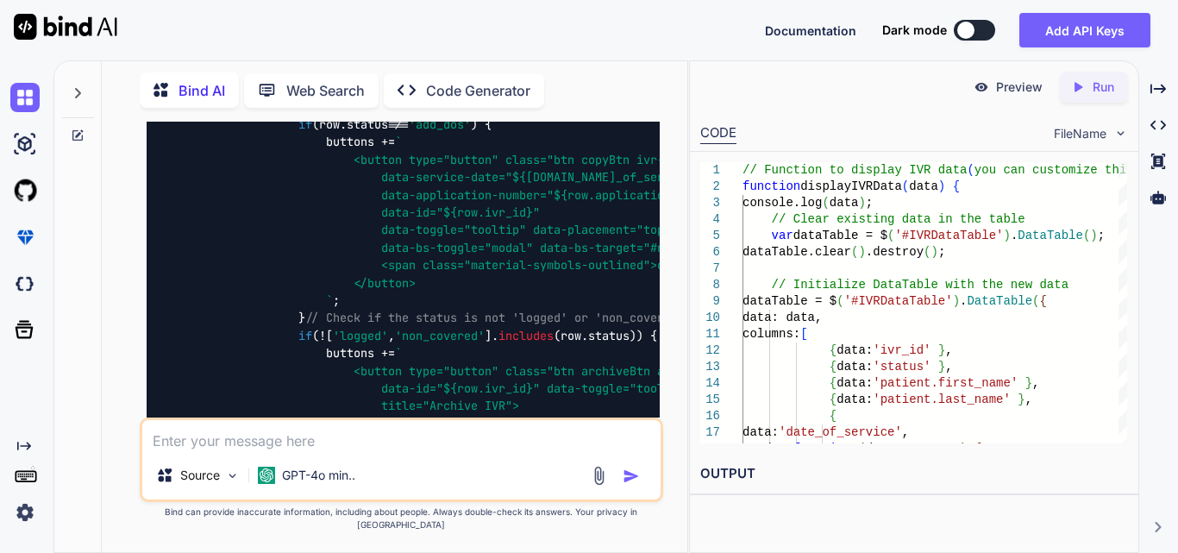
drag, startPoint x: 262, startPoint y: 392, endPoint x: 230, endPoint y: 207, distance: 187.3
click at [230, 207] on div "// Function to display IVR data (you can customize this) function displayIVRDat…" at bounding box center [403, 212] width 513 height 713
copy code "{ data : 'date_of_service' , render : function ( data, type, row ) { // Format …"
click at [270, 450] on textarea at bounding box center [401, 435] width 518 height 31
paste textarea "$filters = [ 'clinic_id' => $request->input('clinic_id'), 'location_id' => $req…"
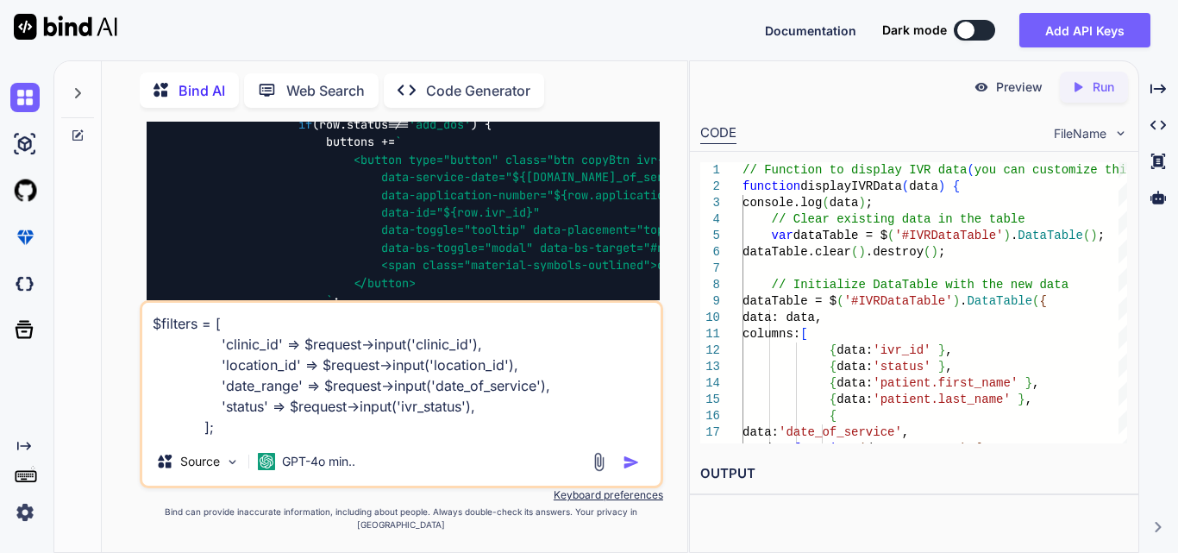
click at [228, 437] on textarea "$filters = [ 'clinic_id' => $request->input('clinic_id'), 'location_id' => $req…" at bounding box center [401, 370] width 518 height 135
paste textarea "clinic_id location_id ivr_status[] covered ivr_status[] covered_limited date_of…"
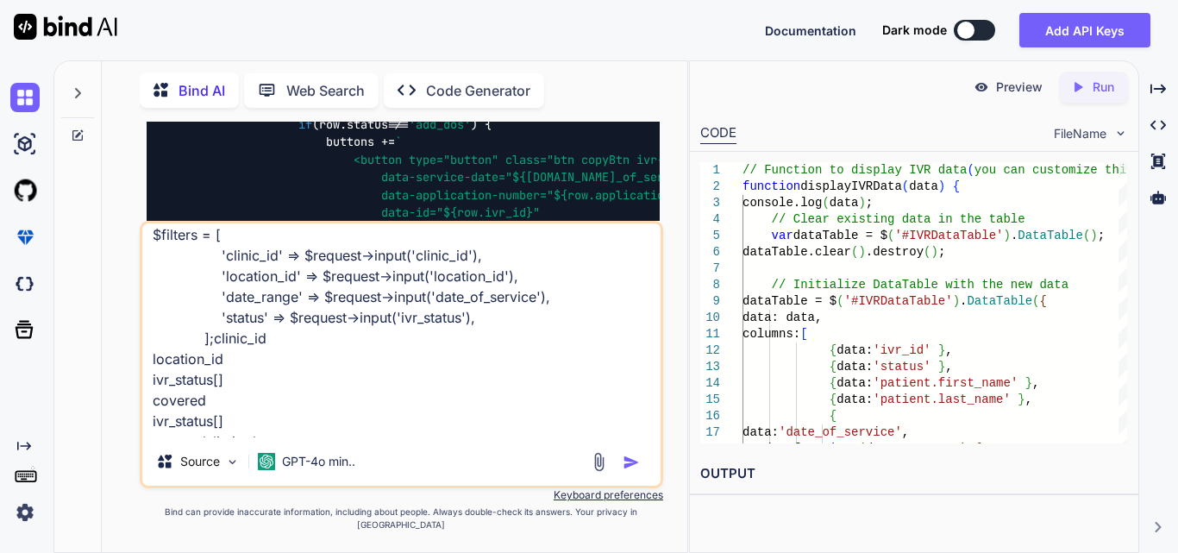
scroll to position [0, 0]
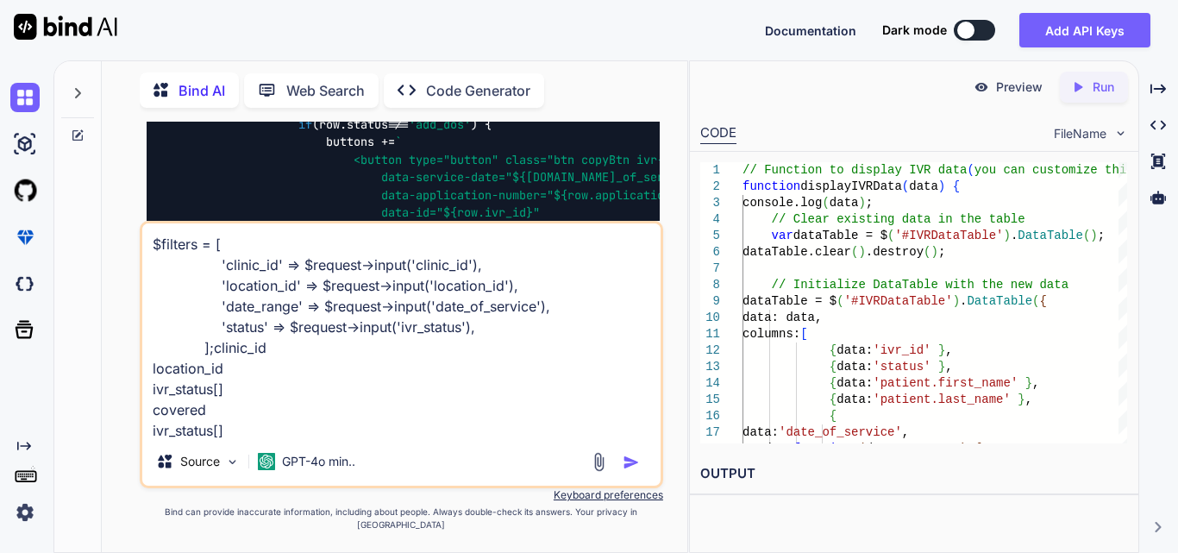
drag, startPoint x: 154, startPoint y: 258, endPoint x: 292, endPoint y: 356, distance: 169.4
click at [292, 356] on textarea "$filters = [ 'clinic_id' => $request->input('clinic_id'), 'location_id' => $req…" at bounding box center [401, 330] width 518 height 214
paste textarea "public function index(Request $request) { try { $user = Auth::user(); $login_ty…"
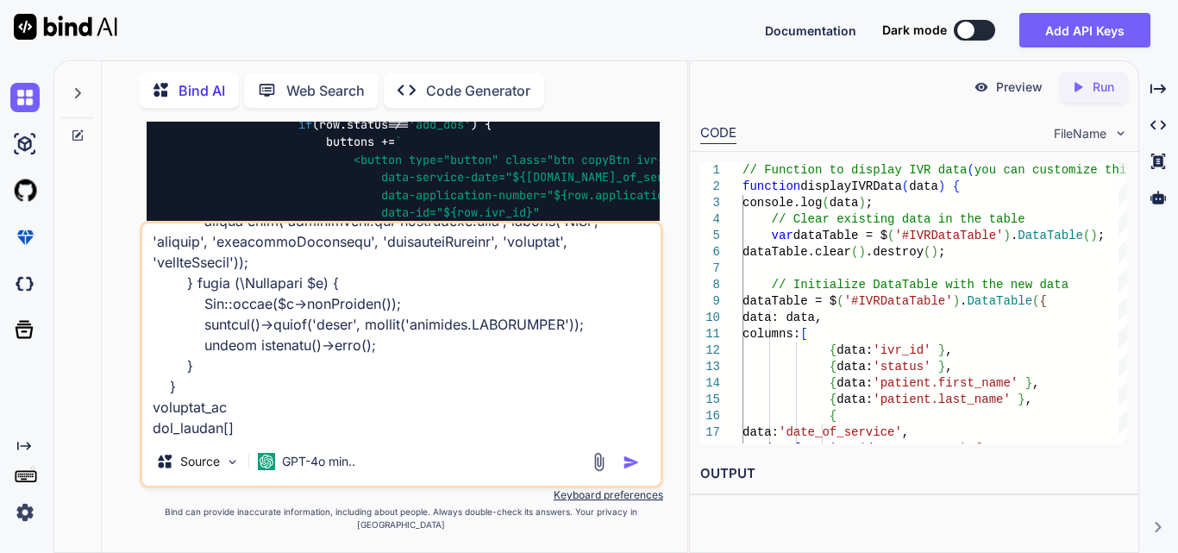
scroll to position [955, 0]
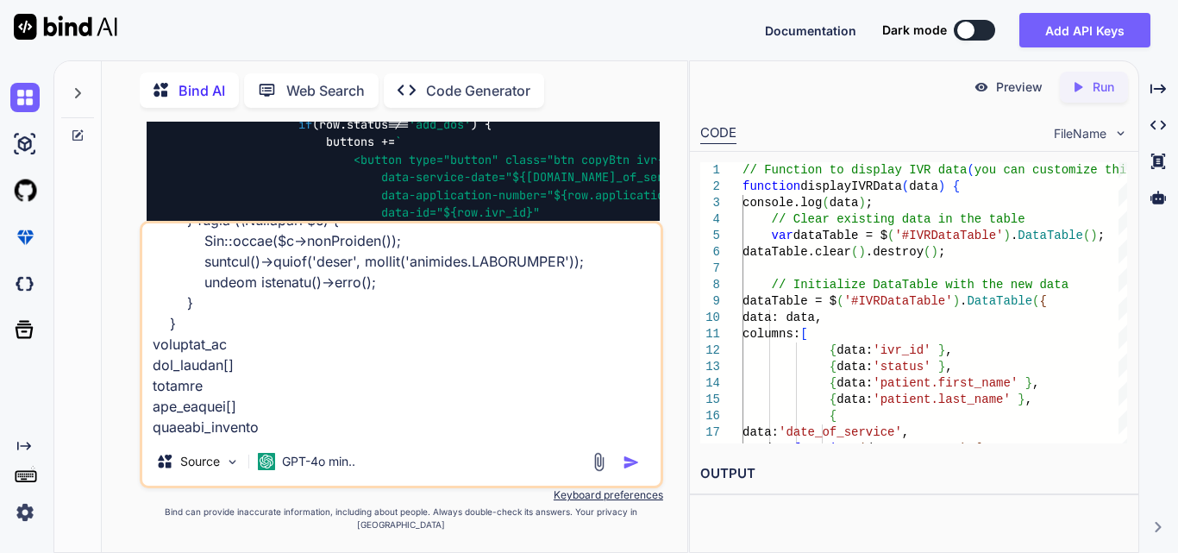
click at [282, 437] on textarea at bounding box center [401, 330] width 518 height 214
type textarea "public function index(Request $request) { try { $user = Auth::user(); $login_ty…"
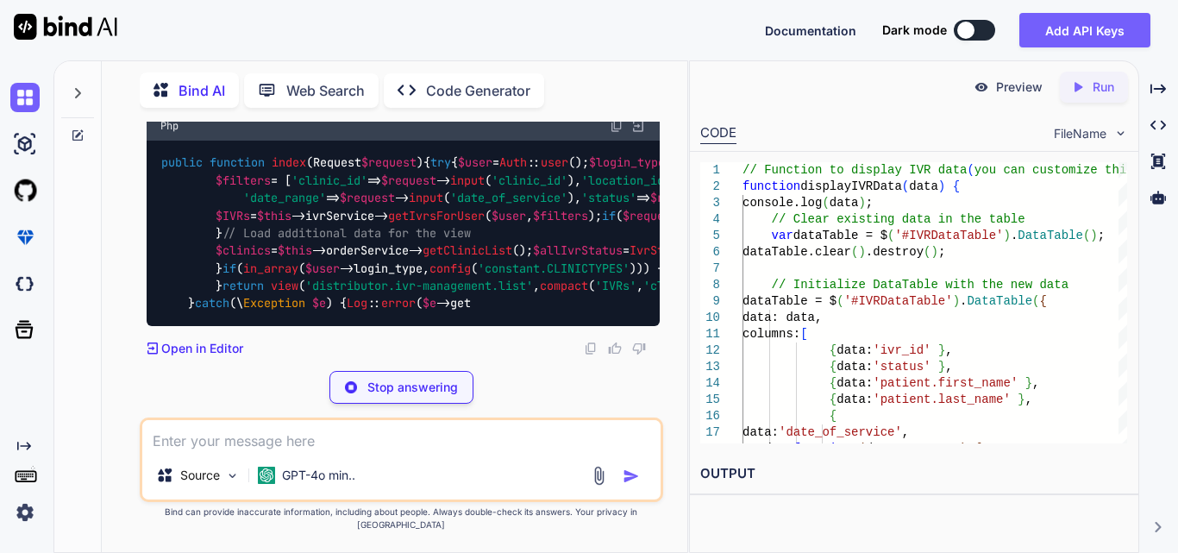
scroll to position [4293, 0]
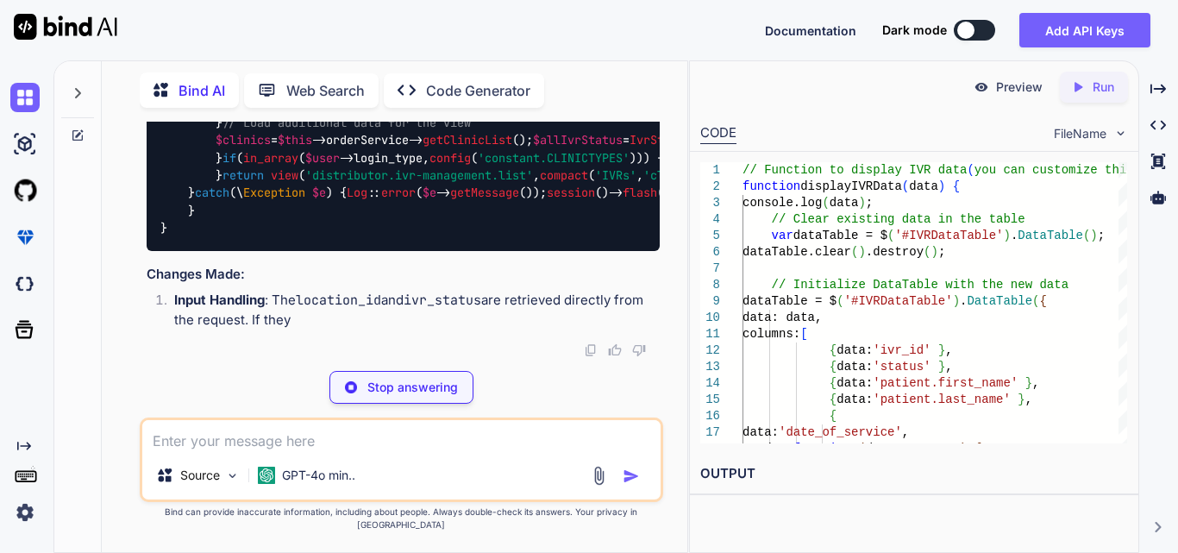
click at [761, 95] on span "'ivr_status'" at bounding box center [802, 87] width 83 height 16
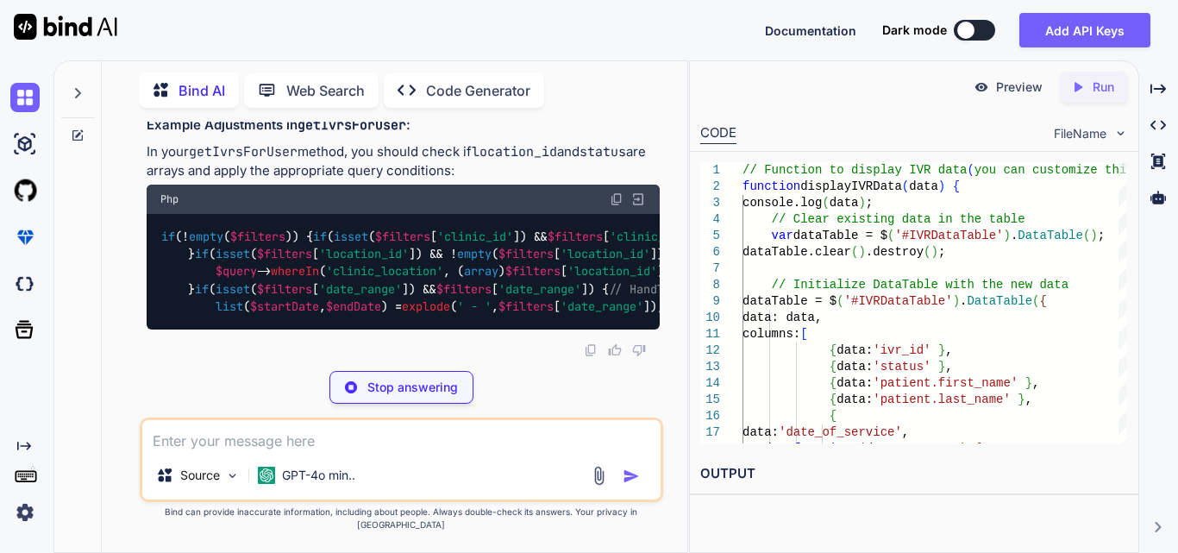
scroll to position [4983, 0]
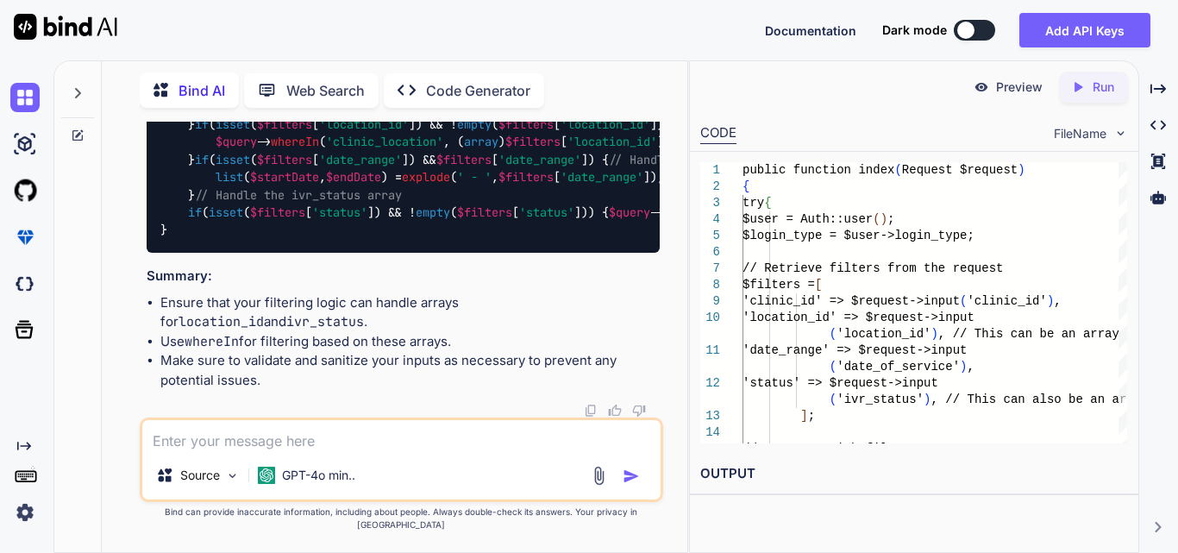
drag, startPoint x: 328, startPoint y: 259, endPoint x: 485, endPoint y: 311, distance: 165.5
click at [268, 446] on textarea at bounding box center [401, 435] width 518 height 31
paste textarea "array:4 [ // app\Services\IvrService.php:178 "clinic_id" => null "location_id" …"
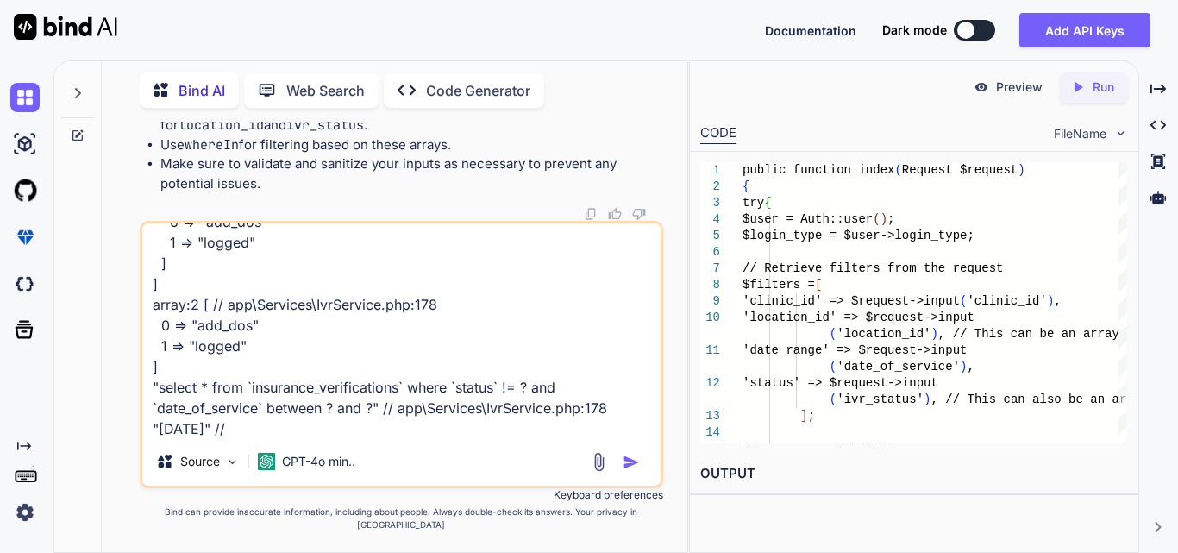
paste textarea "public function getIvrsForUser(User $user, $filters = []): Collection { try { $…"
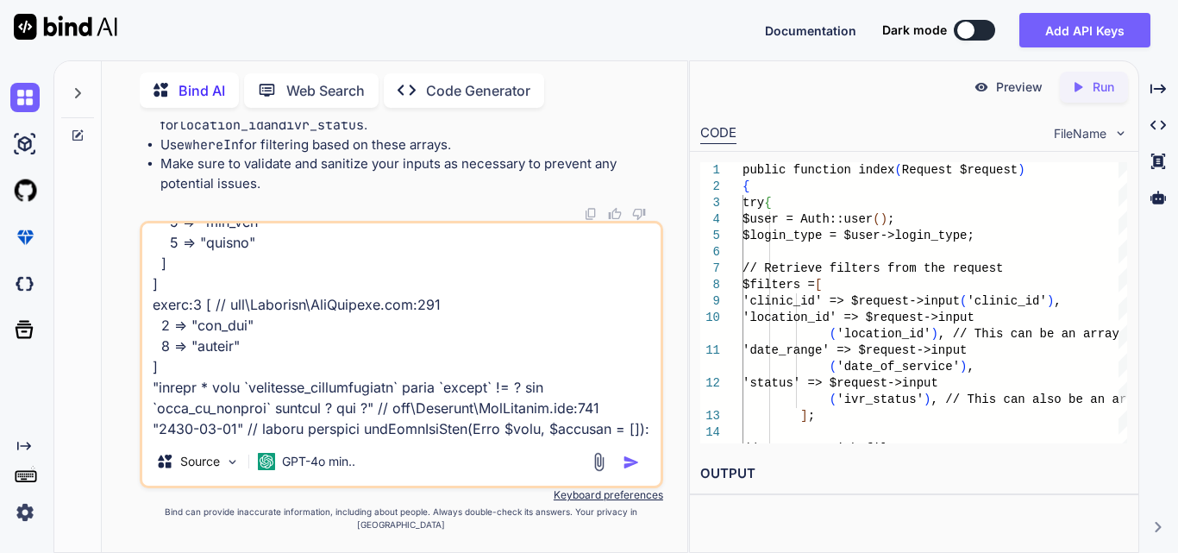
scroll to position [1616, 0]
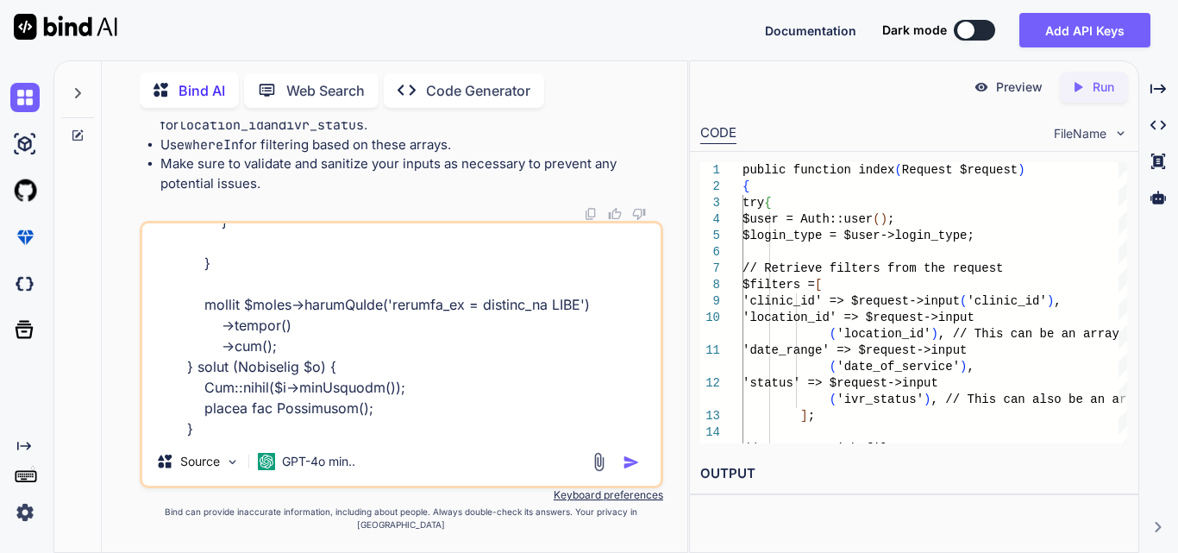
type textarea "array:4 [ // app\Services\IvrService.php:178 "clinic_id" => null "location_id" …"
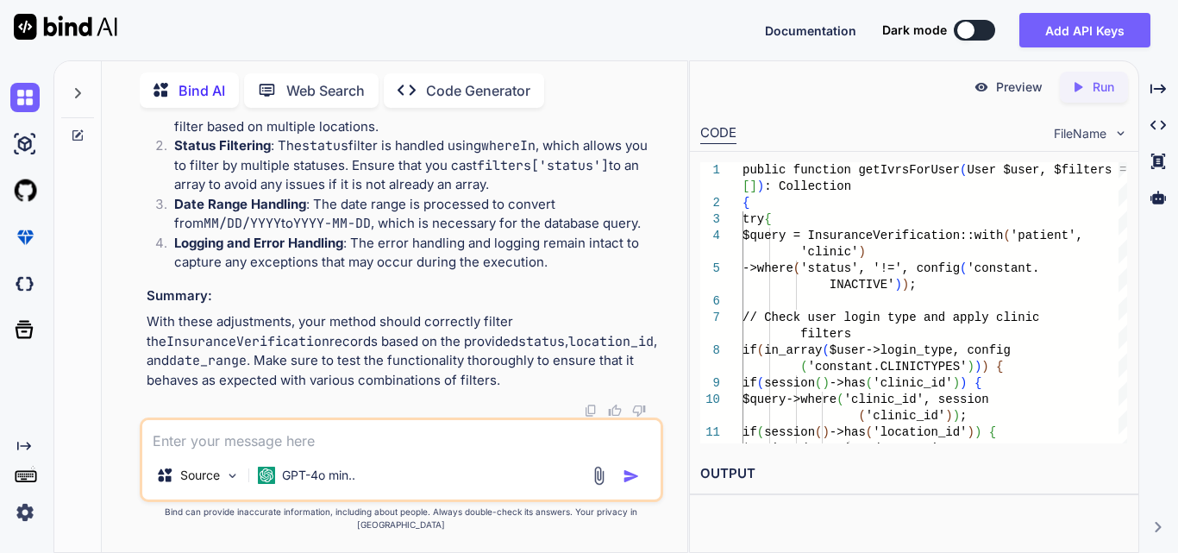
scroll to position [0, 187]
drag, startPoint x: 271, startPoint y: 279, endPoint x: 642, endPoint y: 279, distance: 370.8
copy code "$query -> whereIn ( 'status' , ( array ) $filters [ 'status' ]);"
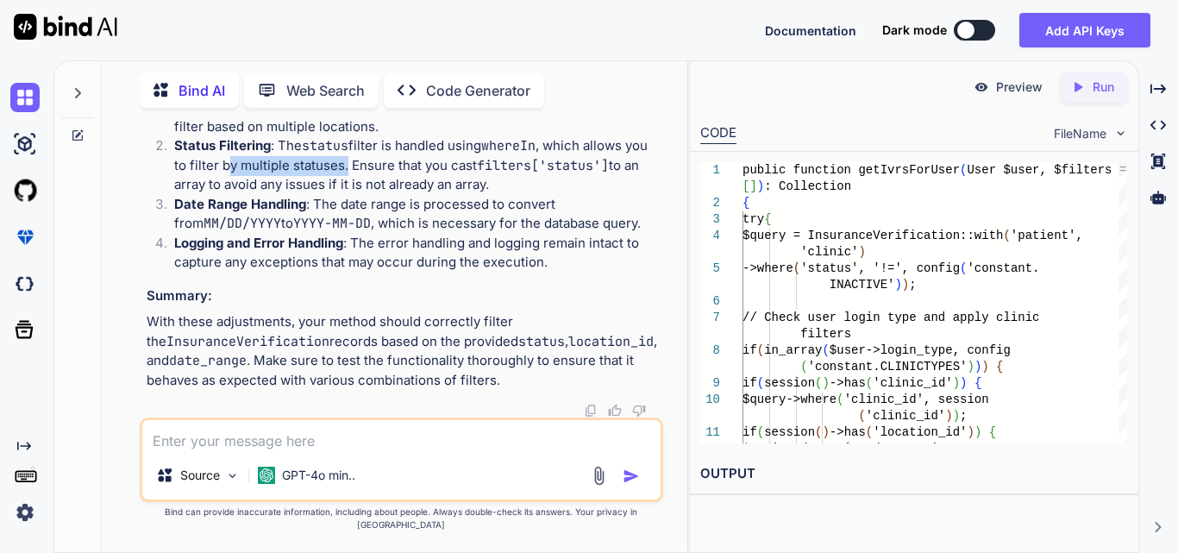
drag, startPoint x: 230, startPoint y: 273, endPoint x: 347, endPoint y: 272, distance: 116.4
click at [347, 195] on p "Status Filtering : The status filter is handled using whereIn , which allows yo…" at bounding box center [417, 165] width 486 height 59
click at [389, 195] on p "Status Filtering : The status filter is handled using whereIn , which allows yo…" at bounding box center [417, 165] width 486 height 59
click at [245, 451] on textarea at bounding box center [401, 435] width 518 height 31
paste textarea "<!-- resources/views/components/filters.blade.php --> <form id="ivrFilterForm">…"
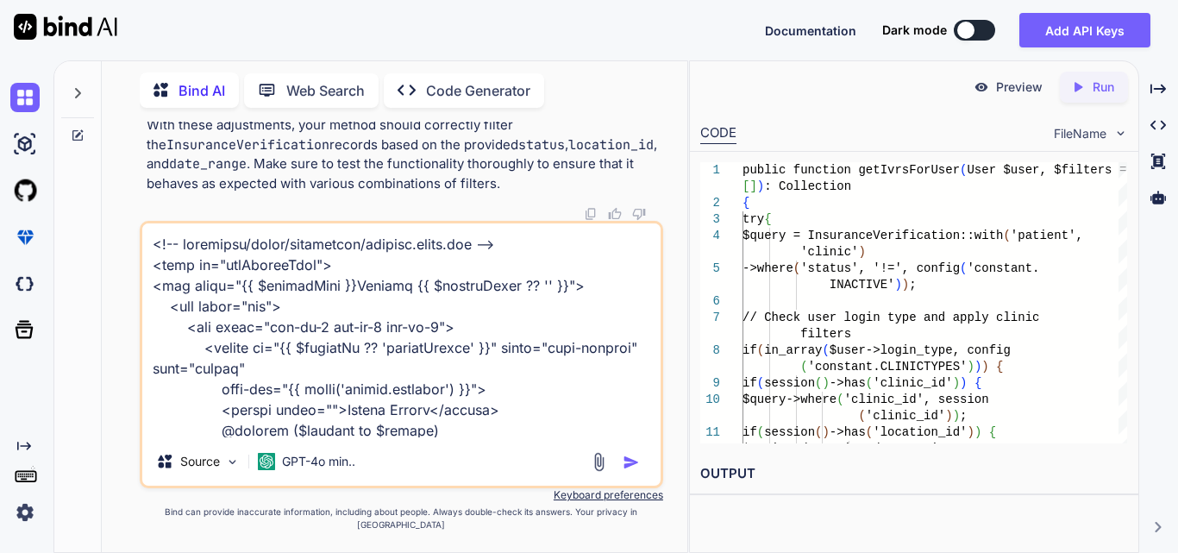
scroll to position [1740, 0]
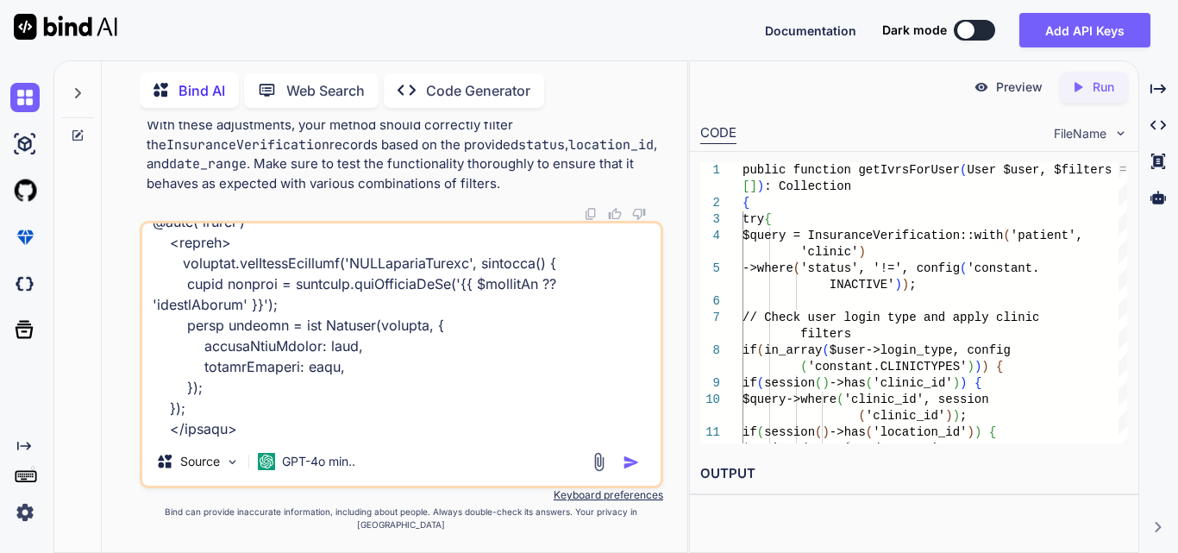
paste textarea "public function index(Request $request) { try { $user = Auth::user(); $login_ty…"
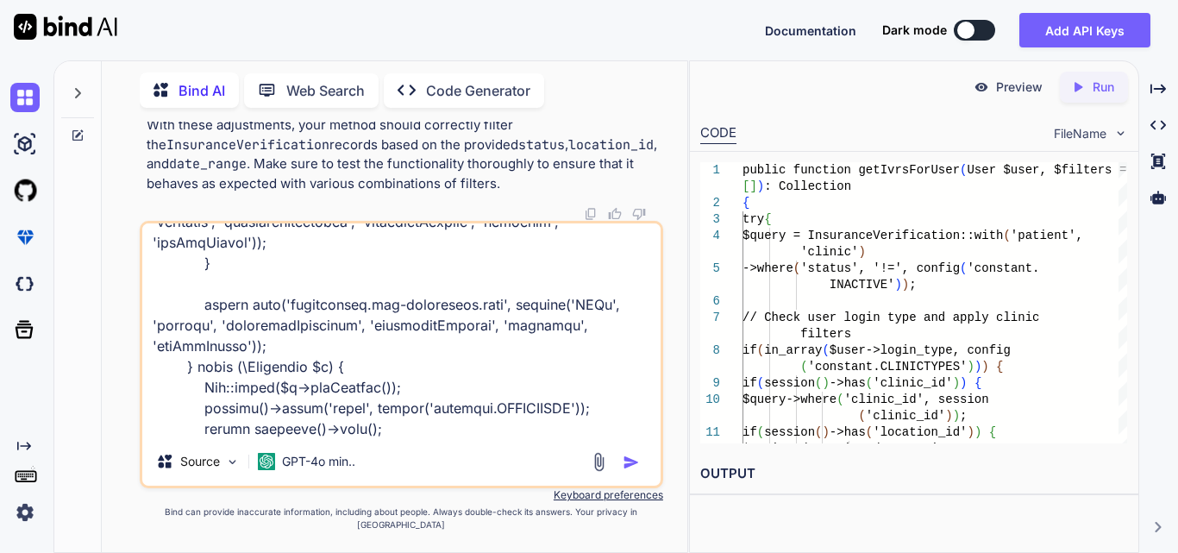
scroll to position [2796, 0]
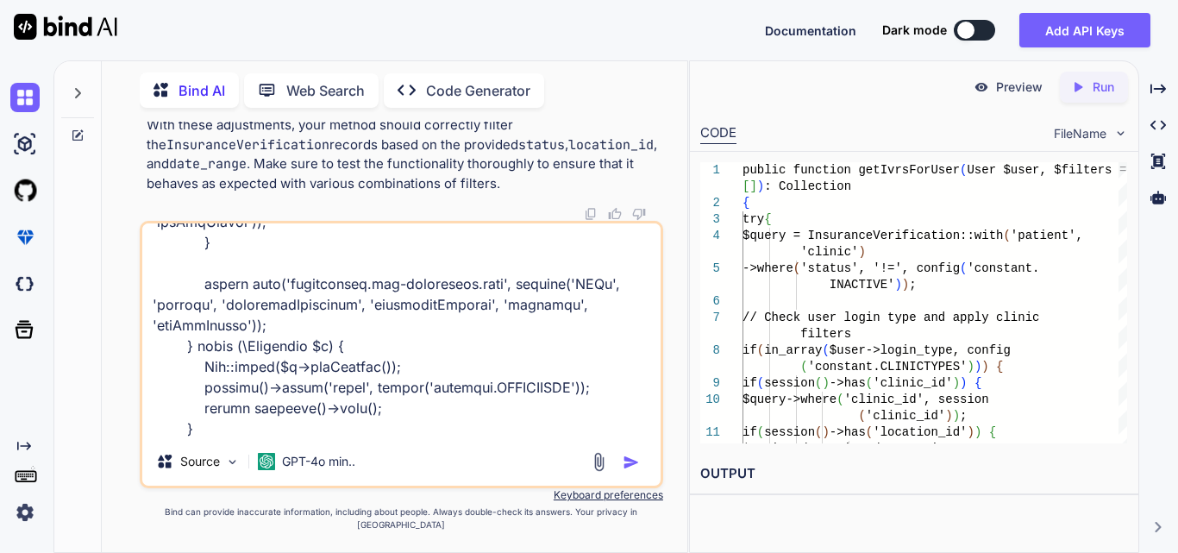
type textarea "<!-- resources/views/components/filters.blade.php --> <form id="ivrFilterForm">…"
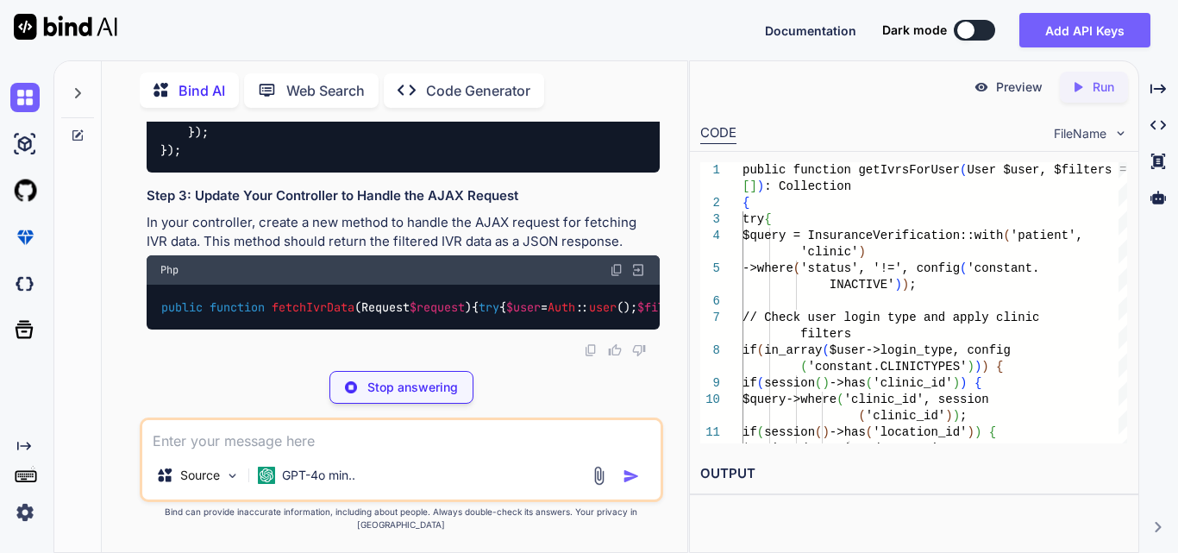
scroll to position [10794, 0]
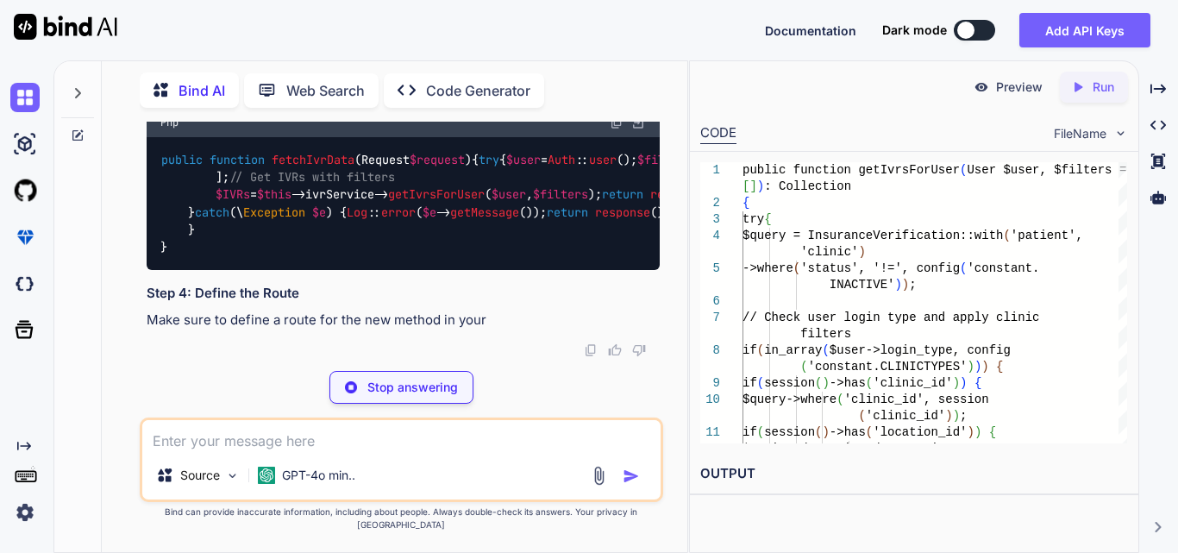
drag, startPoint x: 223, startPoint y: 262, endPoint x: 498, endPoint y: 265, distance: 275.1
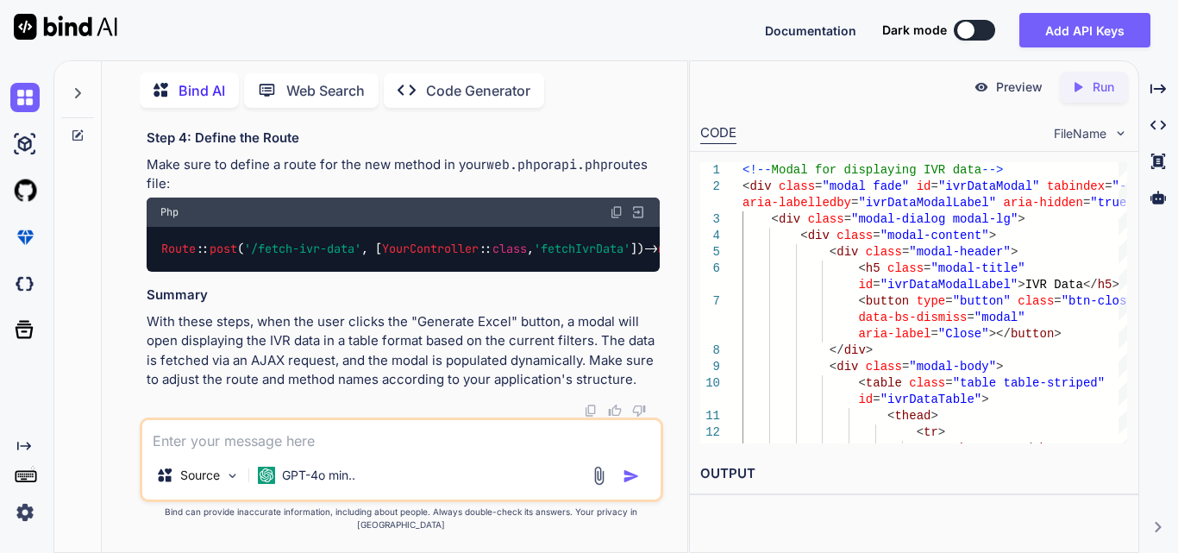
scroll to position [11570, 0]
drag, startPoint x: 209, startPoint y: 308, endPoint x: 637, endPoint y: 312, distance: 428.6
click at [637, 115] on div "public function fetchIvrData ( Request $request ) { try { $user = Auth :: user …" at bounding box center [403, 48] width 513 height 133
click at [271, 450] on textarea at bounding box center [401, 435] width 518 height 31
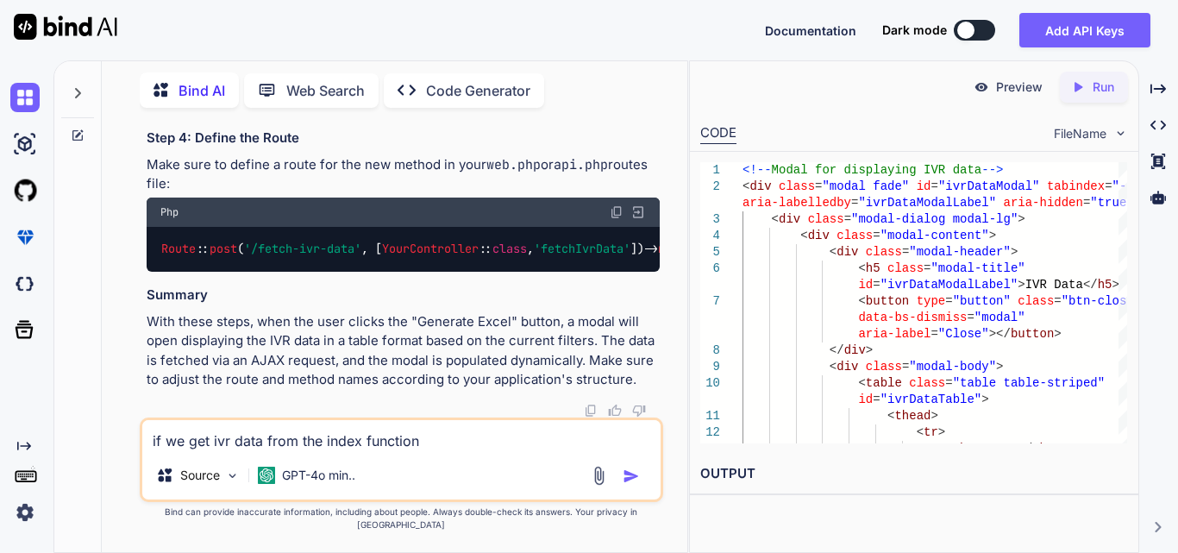
type textarea "if we get ivr data from the index function"
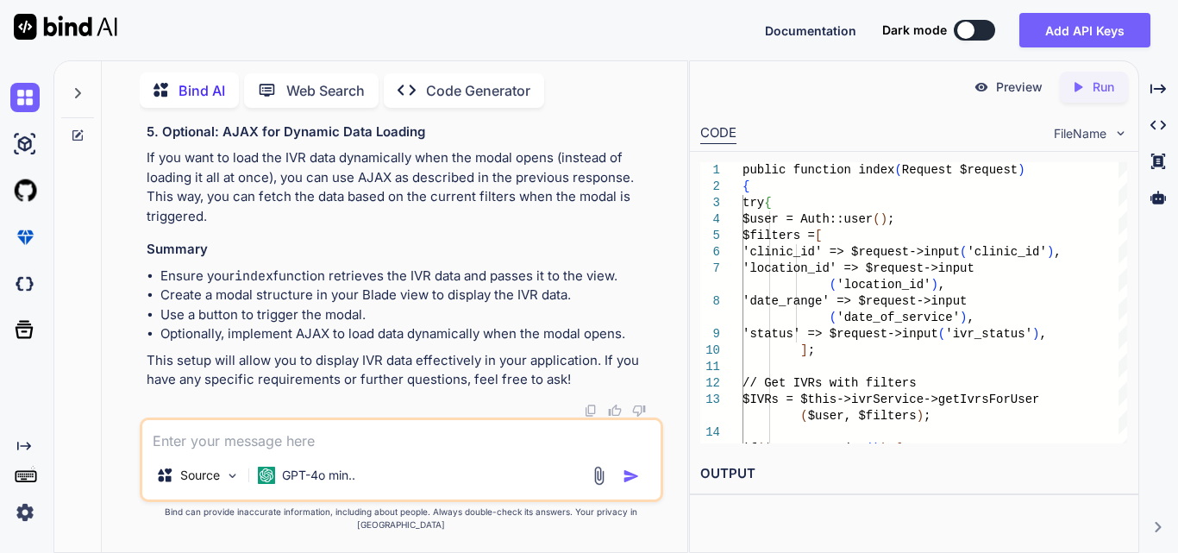
scroll to position [14087, 0]
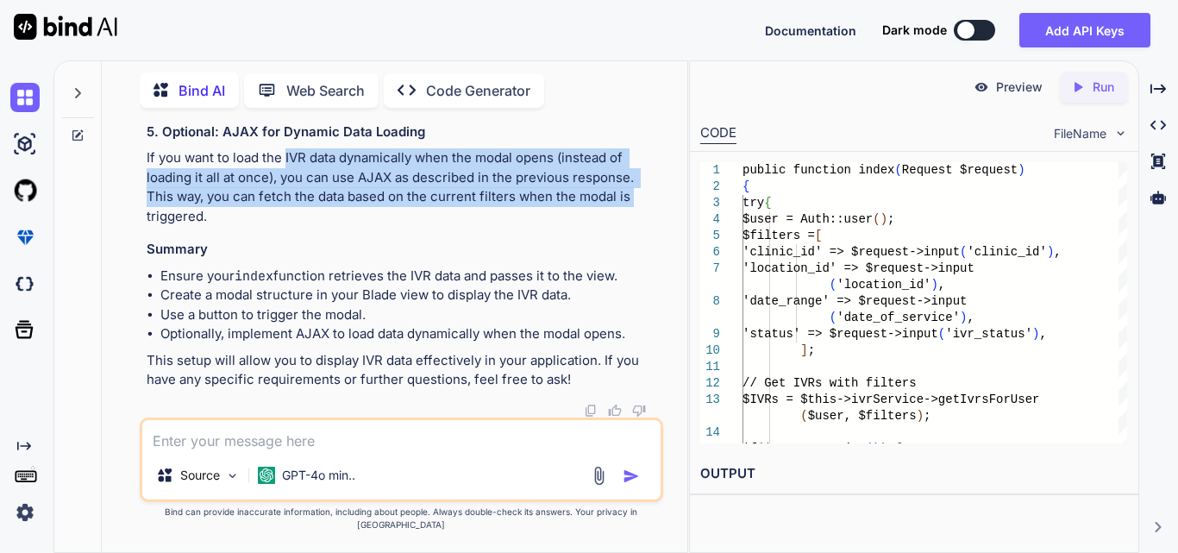
drag, startPoint x: 295, startPoint y: 225, endPoint x: 647, endPoint y: 273, distance: 355.1
click at [647, 226] on p "If you want to load the IVR data dynamically when the modal opens (instead of l…" at bounding box center [403, 187] width 513 height 78
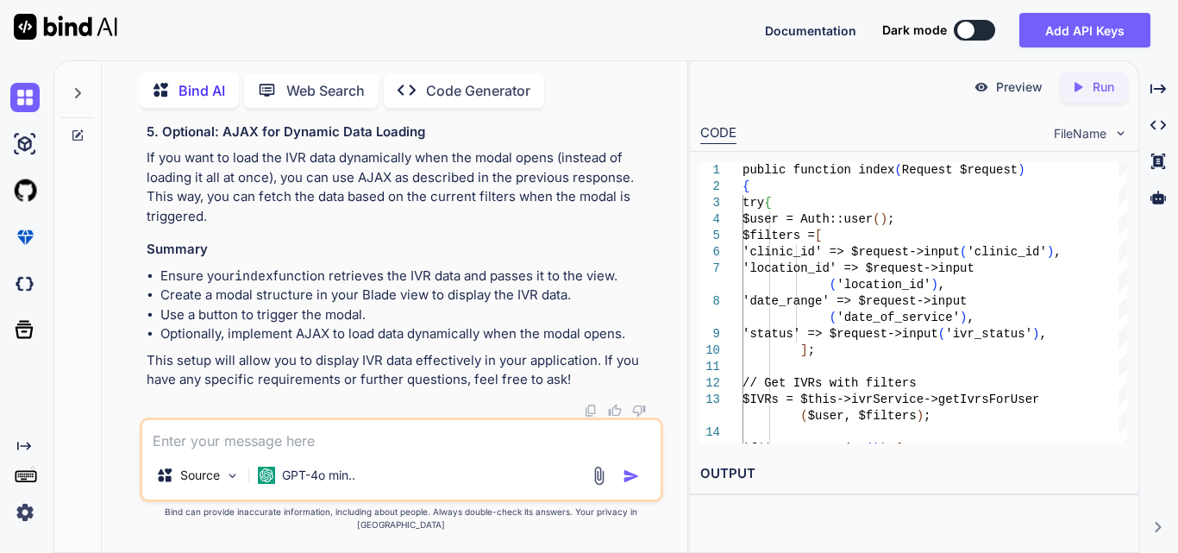
click at [393, 226] on p "If you want to load the IVR data dynamically when the modal opens (instead of l…" at bounding box center [403, 187] width 513 height 78
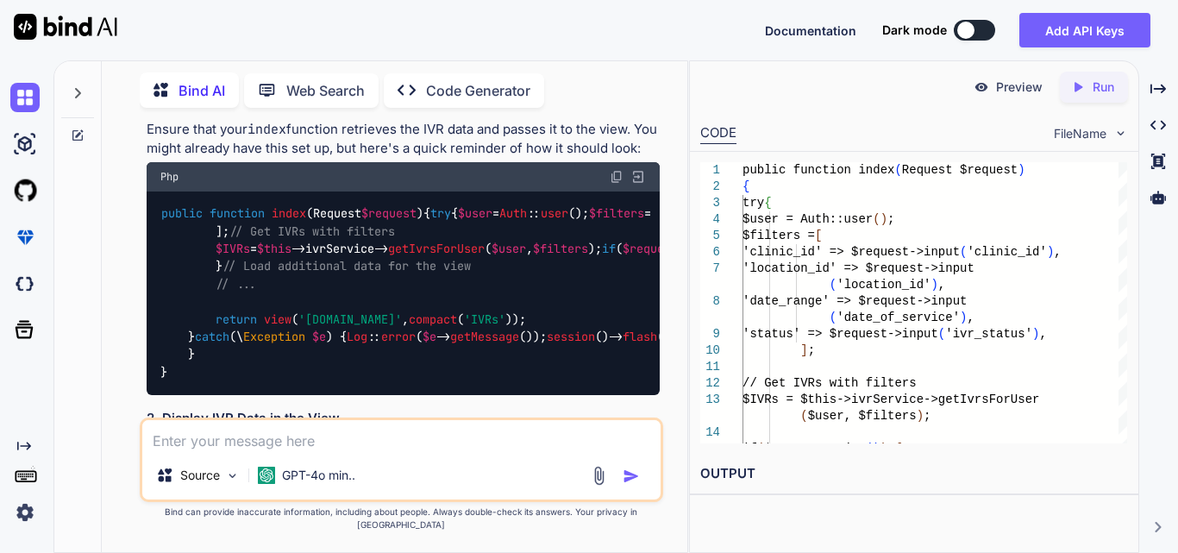
scroll to position [9746, 0]
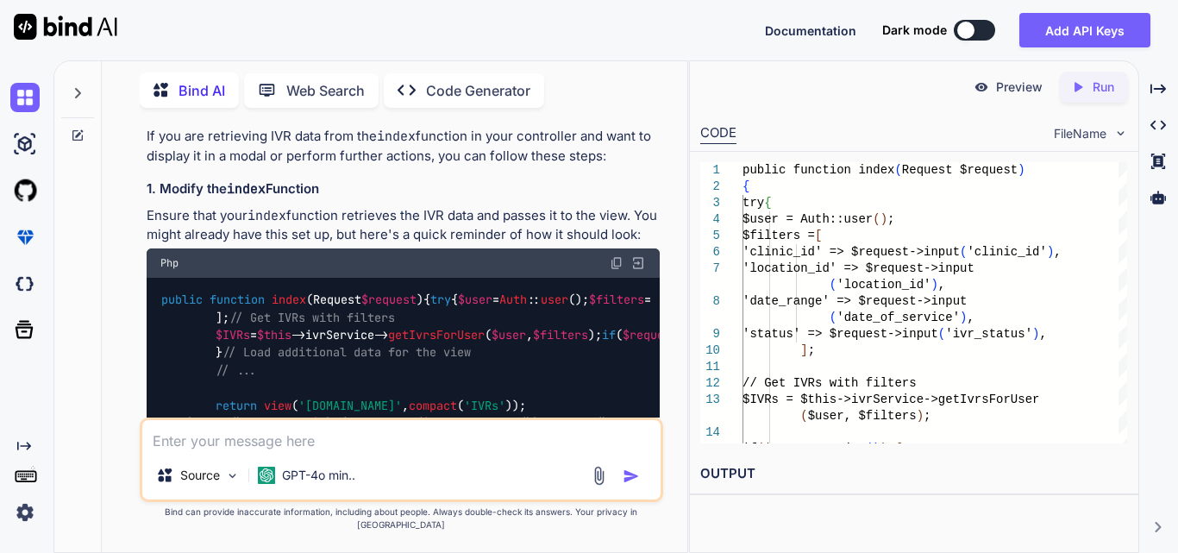
drag, startPoint x: 244, startPoint y: 247, endPoint x: 353, endPoint y: 250, distance: 108.7
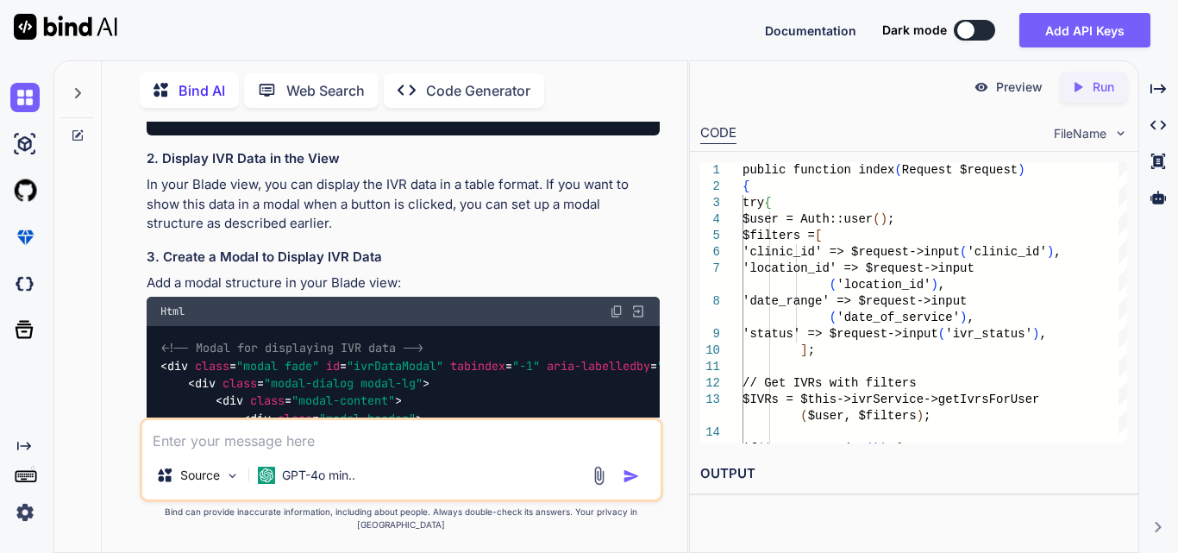
scroll to position [10091, 0]
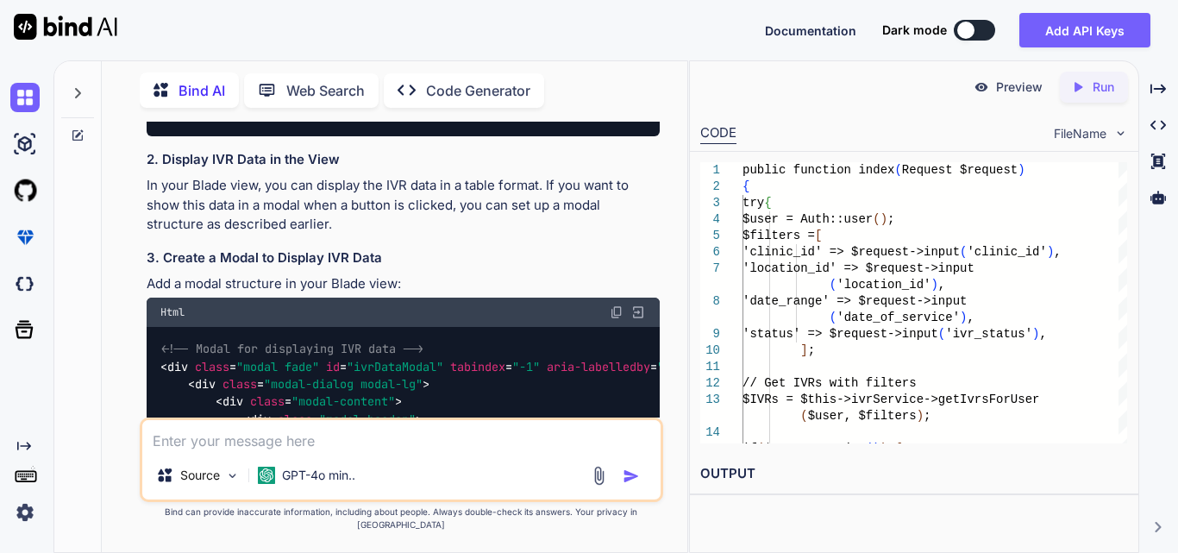
drag, startPoint x: 325, startPoint y: 319, endPoint x: 414, endPoint y: 316, distance: 88.9
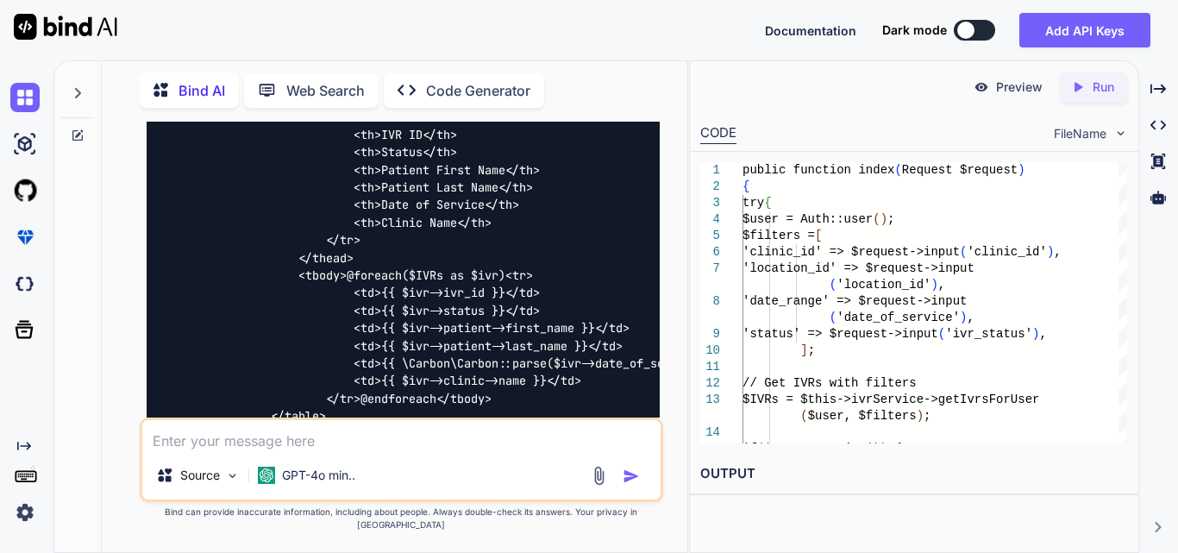
scroll to position [10522, 0]
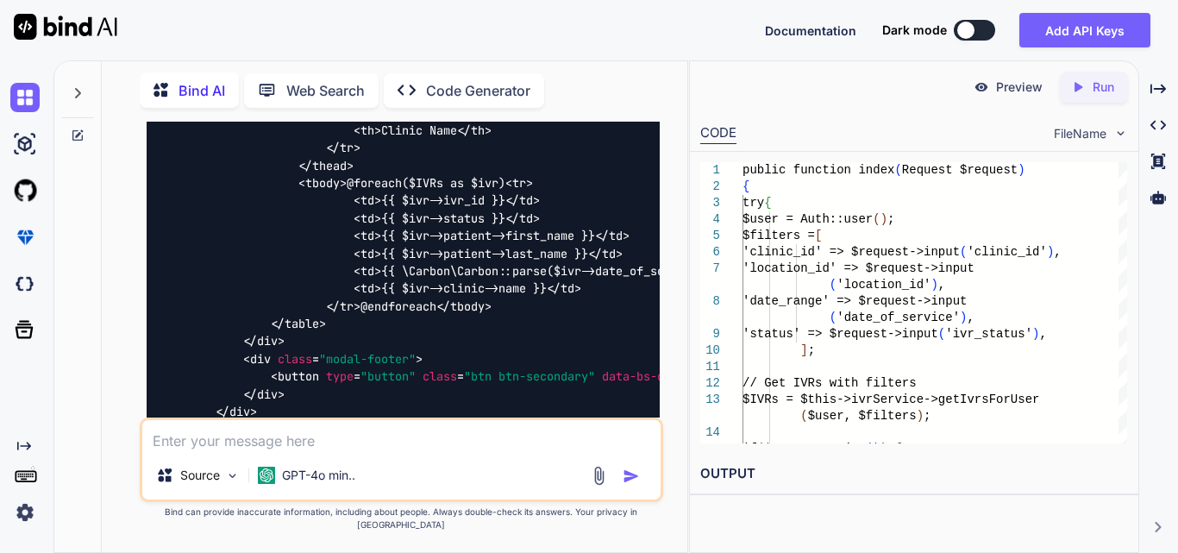
scroll to position [0, 176]
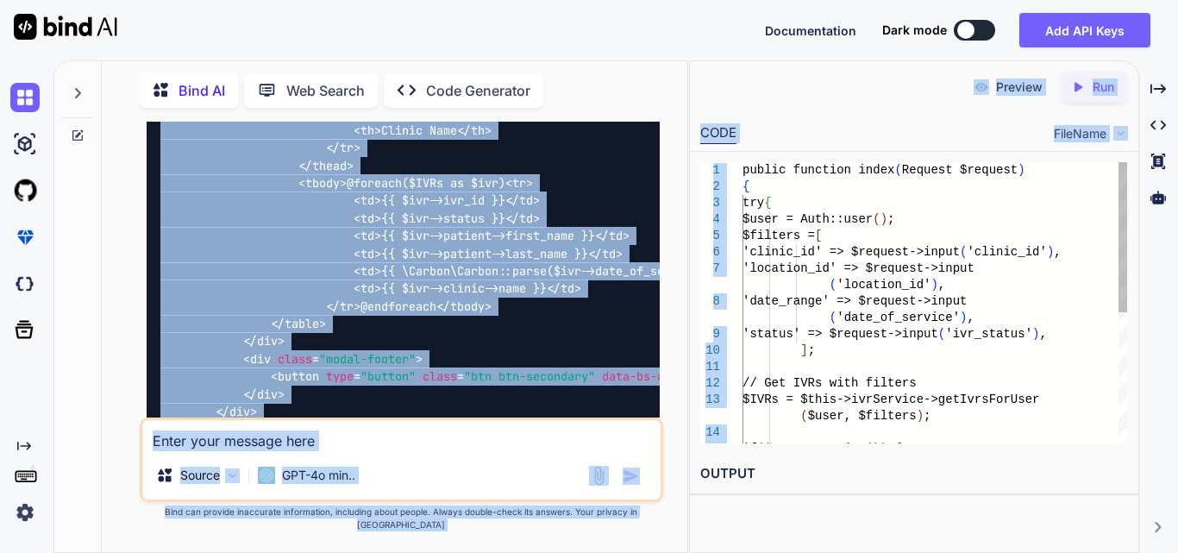
drag, startPoint x: 215, startPoint y: 198, endPoint x: 744, endPoint y: 241, distance: 531.2
click at [744, 241] on div "Bind AI Web Search Created with Pixso. Code Generator You Bind AI To handle the…" at bounding box center [615, 306] width 1125 height 492
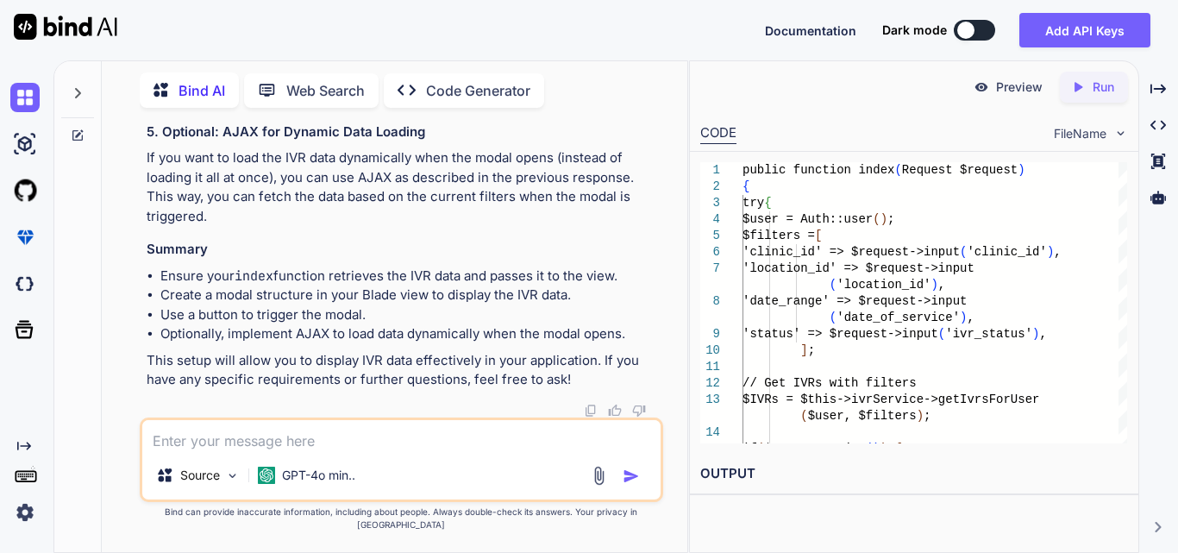
scroll to position [13972, 0]
